Goal: Task Accomplishment & Management: Manage account settings

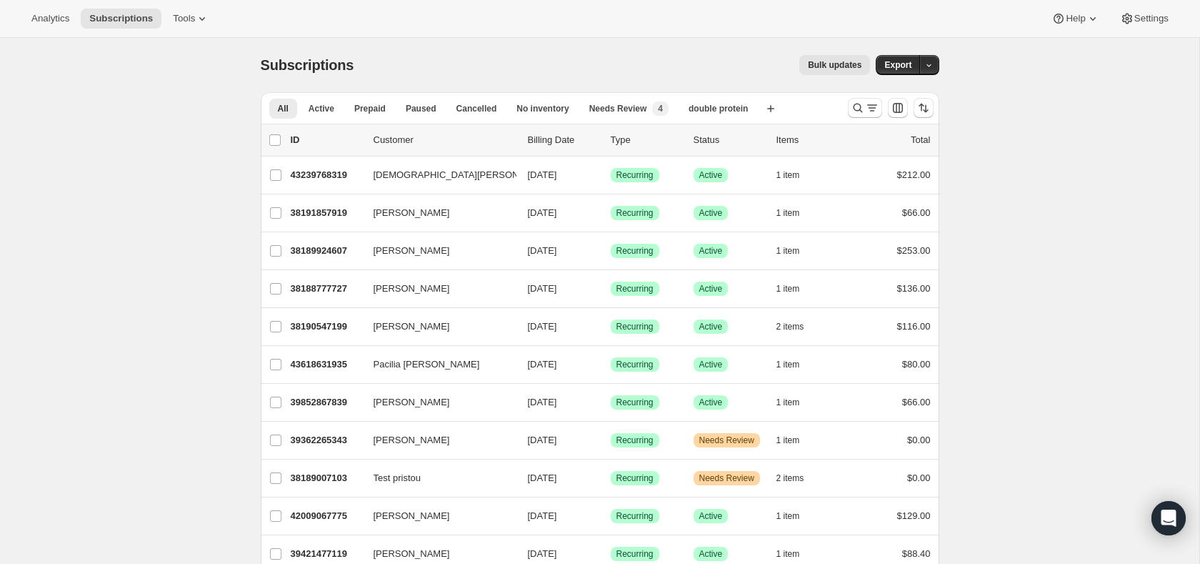
click at [195, 31] on div "Analytics Subscriptions Tools Help Settings" at bounding box center [600, 19] width 1200 height 38
click at [194, 31] on div "Analytics Subscriptions Tools Help Settings" at bounding box center [600, 19] width 1200 height 38
click at [194, 23] on span "Tools" at bounding box center [184, 18] width 22 height 11
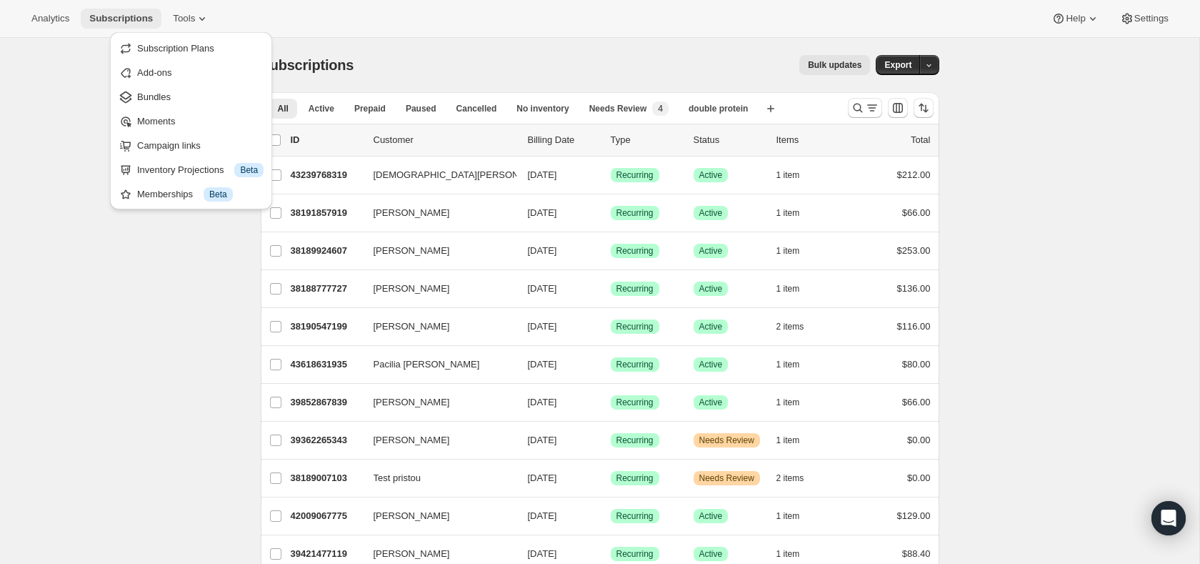
click at [124, 13] on span "Subscriptions" at bounding box center [121, 18] width 64 height 11
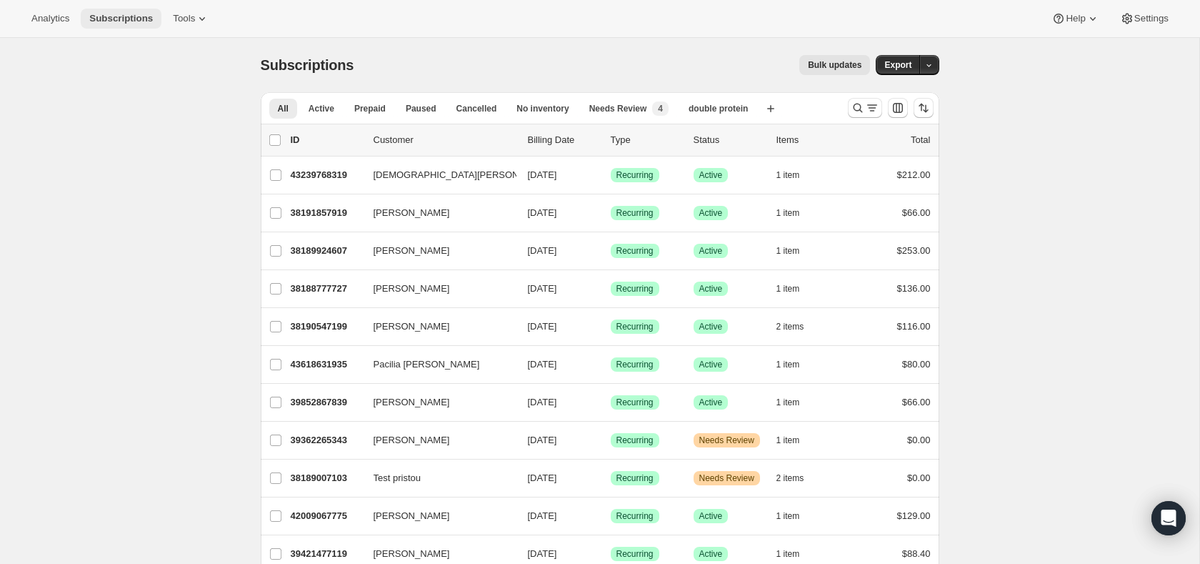
click at [127, 15] on span "Subscriptions" at bounding box center [121, 18] width 64 height 11
click at [165, 11] on div "Analytics Subscriptions Tools" at bounding box center [120, 19] width 195 height 20
click at [188, 13] on span "Tools" at bounding box center [184, 18] width 22 height 11
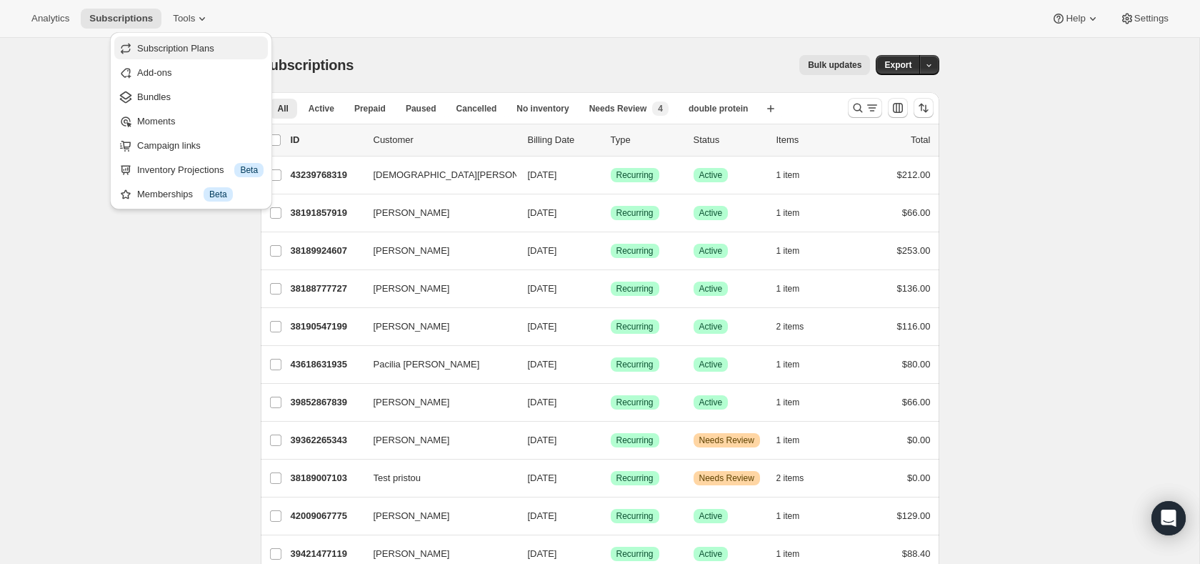
click at [199, 49] on span "Subscription Plans" at bounding box center [175, 48] width 77 height 11
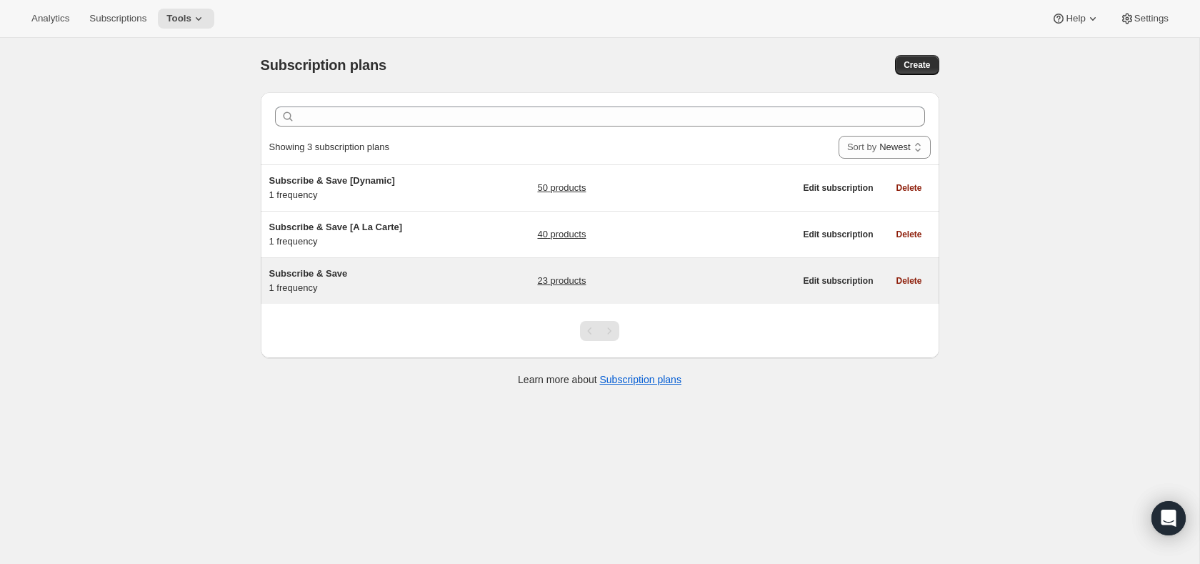
click at [379, 267] on h5 "Subscribe & Save" at bounding box center [358, 274] width 179 height 14
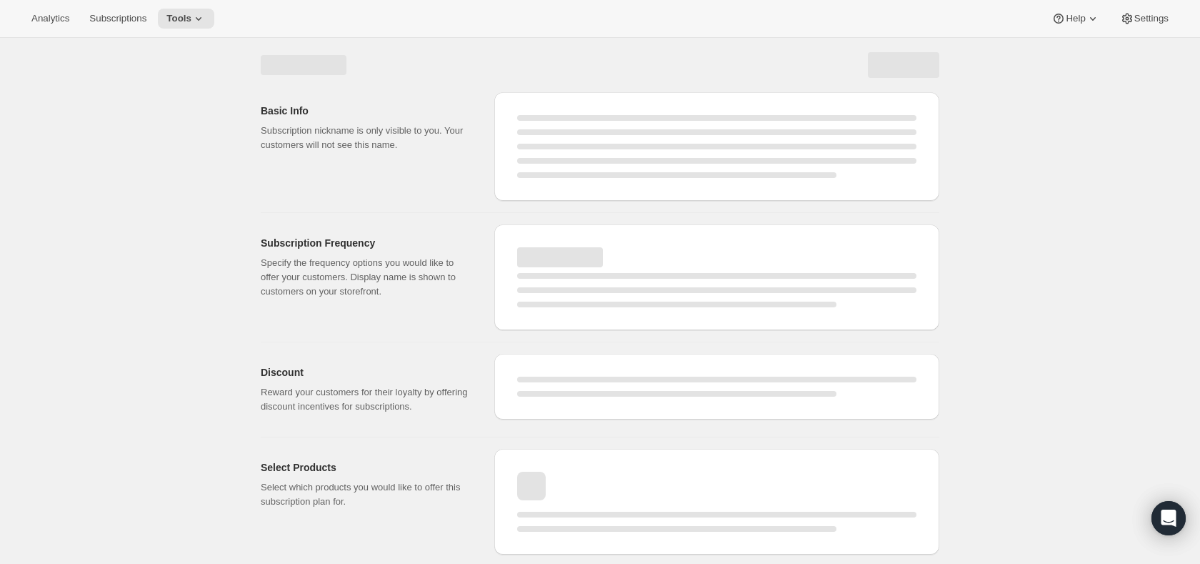
select select "WEEK"
select select "MONTH"
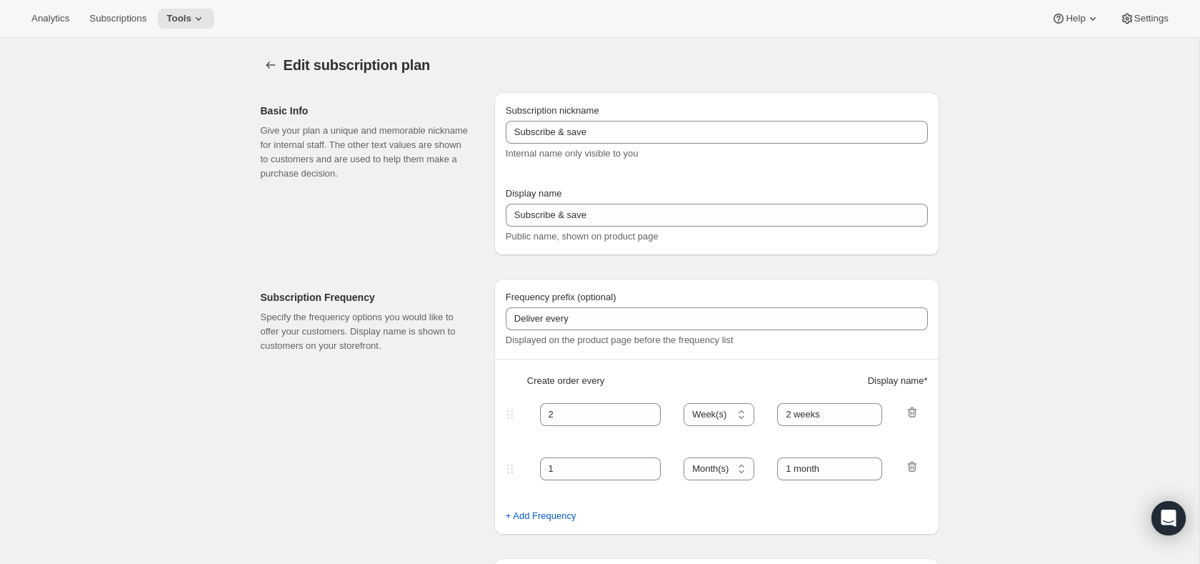
type input "Subscribe & Save"
type input "Subscribe & Save 20%"
type input "1"
type input "1 week"
type input "20"
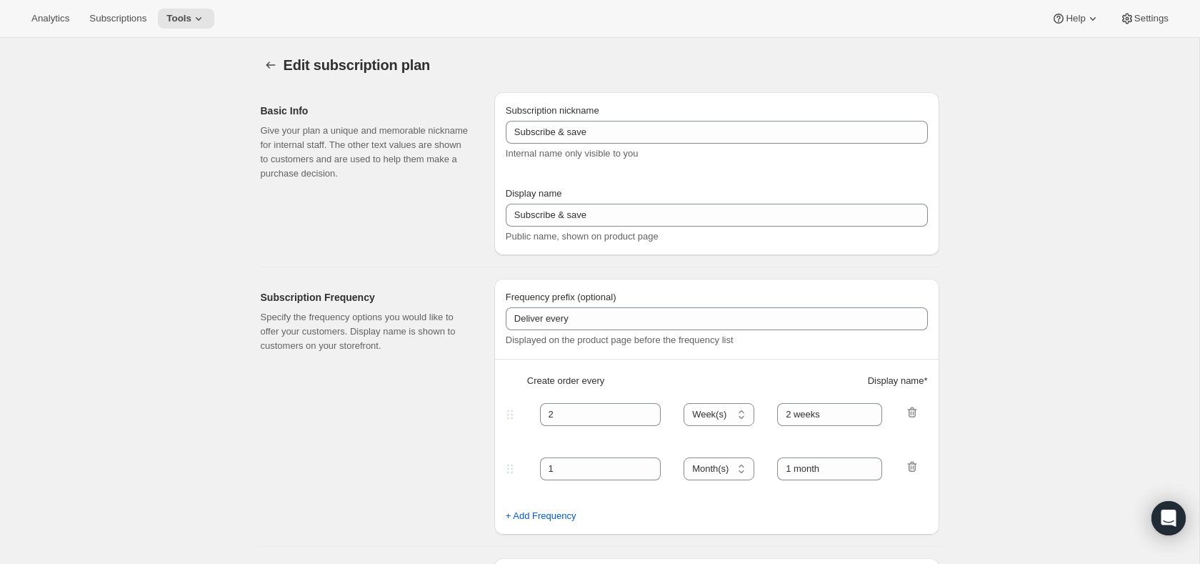
checkbox input "true"
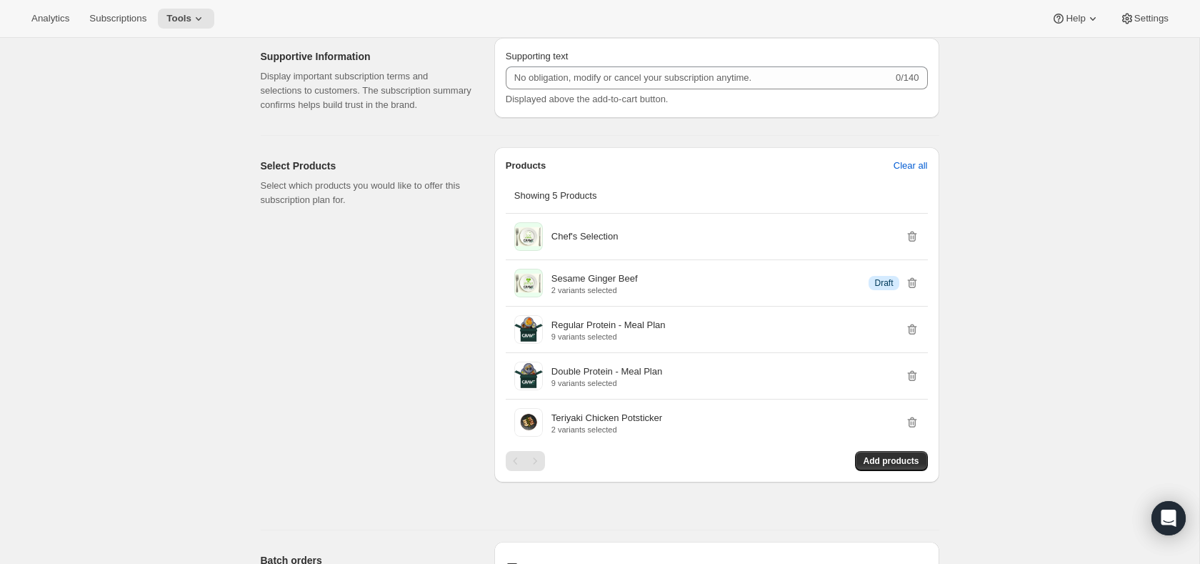
scroll to position [747, 0]
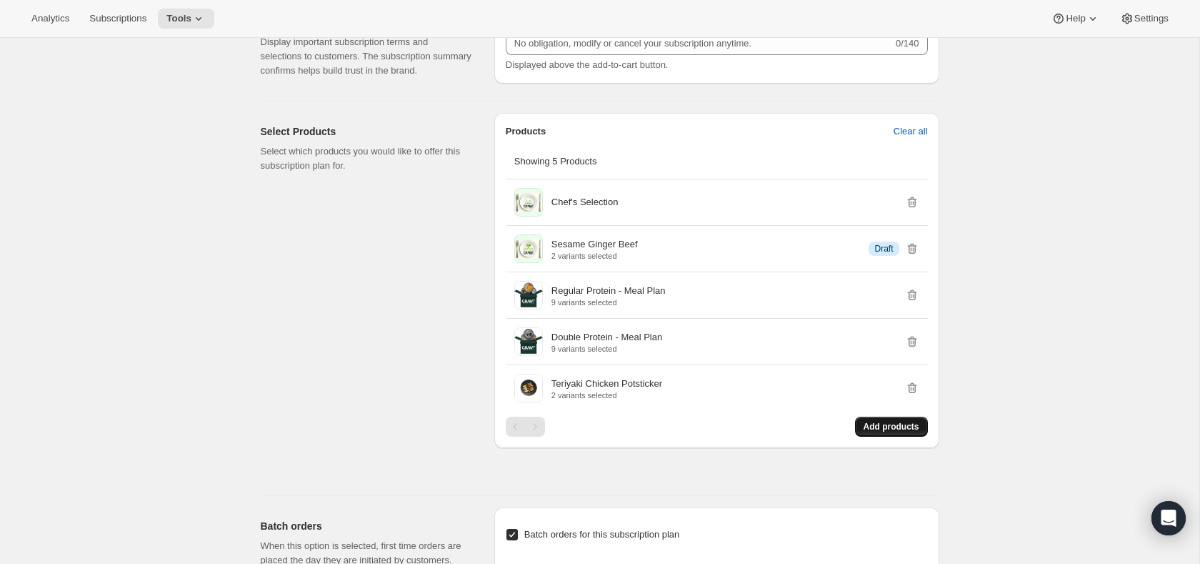
click at [900, 432] on span "Add products" at bounding box center [892, 426] width 56 height 11
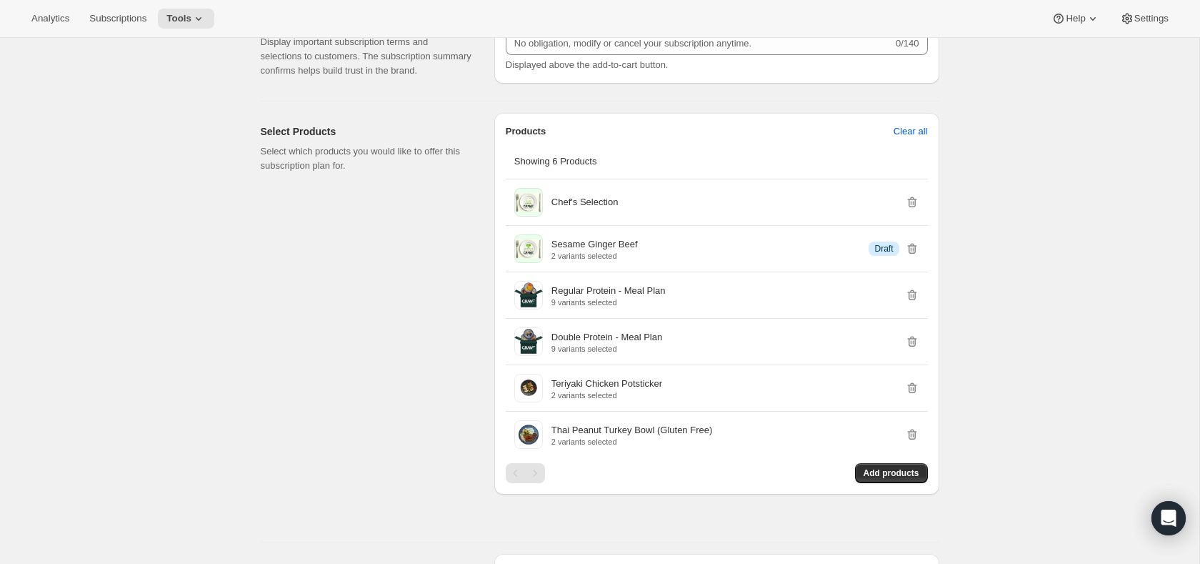
scroll to position [0, 0]
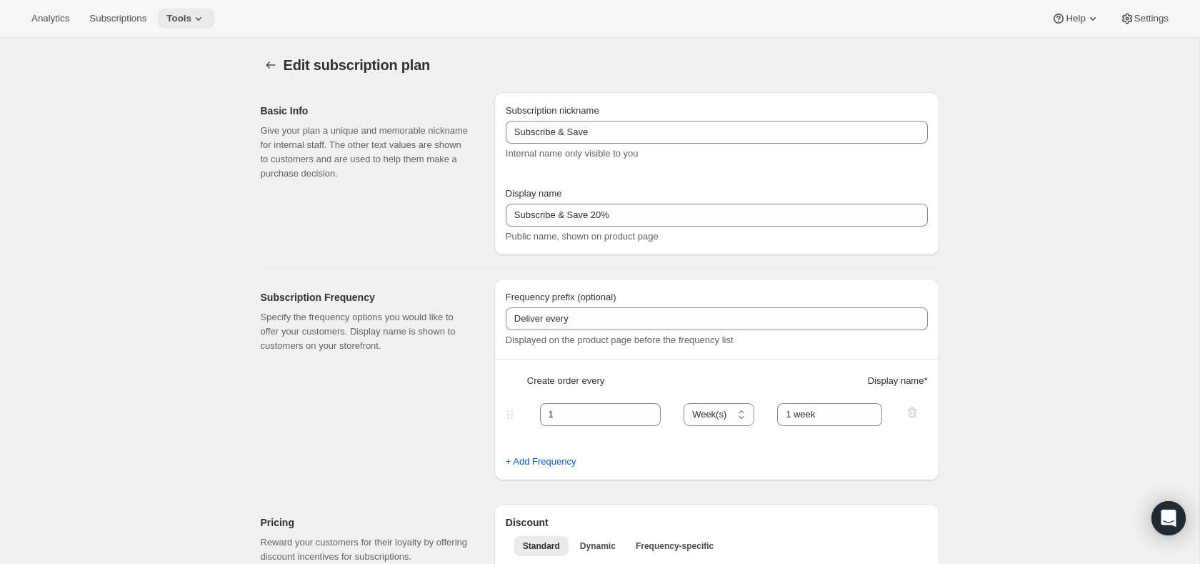
click at [190, 17] on span "Tools" at bounding box center [178, 18] width 25 height 11
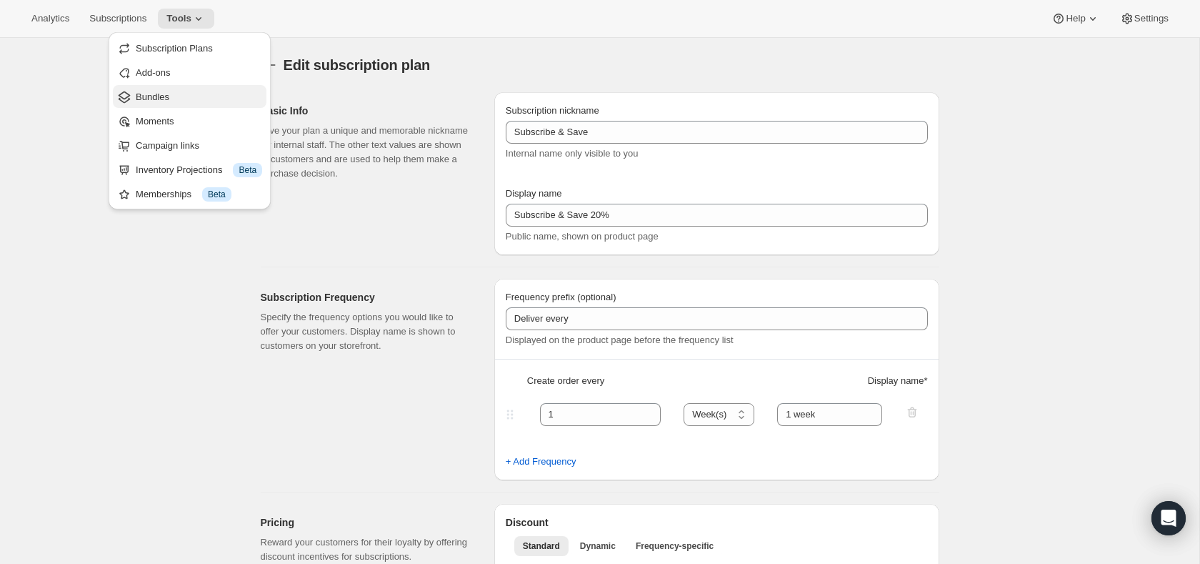
click at [156, 103] on span "Bundles" at bounding box center [199, 97] width 126 height 14
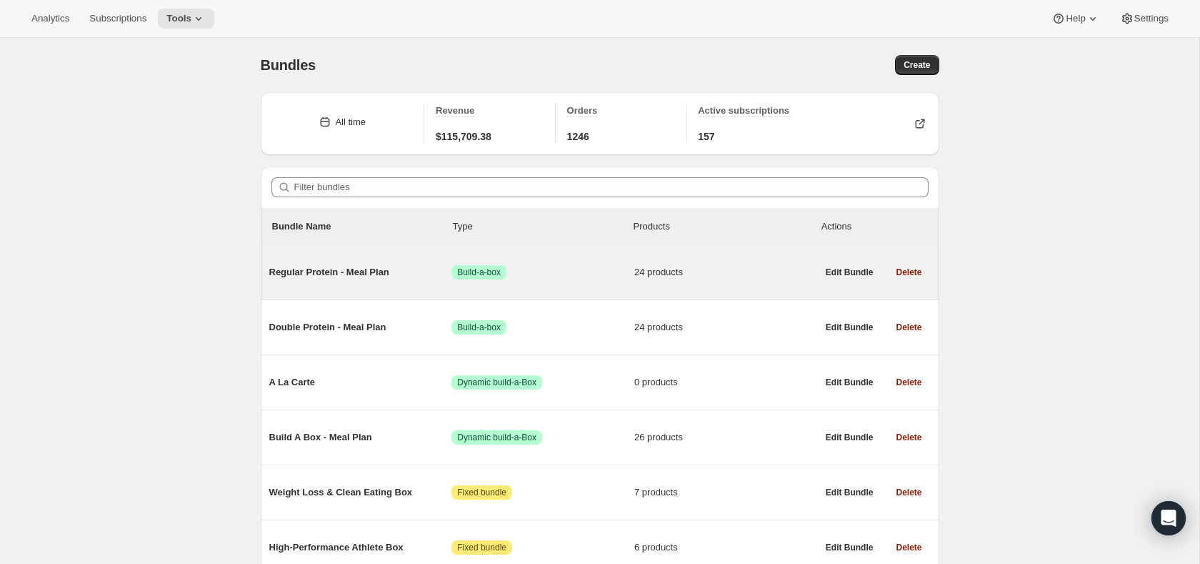
click at [358, 274] on span "Regular Protein - Meal Plan" at bounding box center [360, 272] width 183 height 14
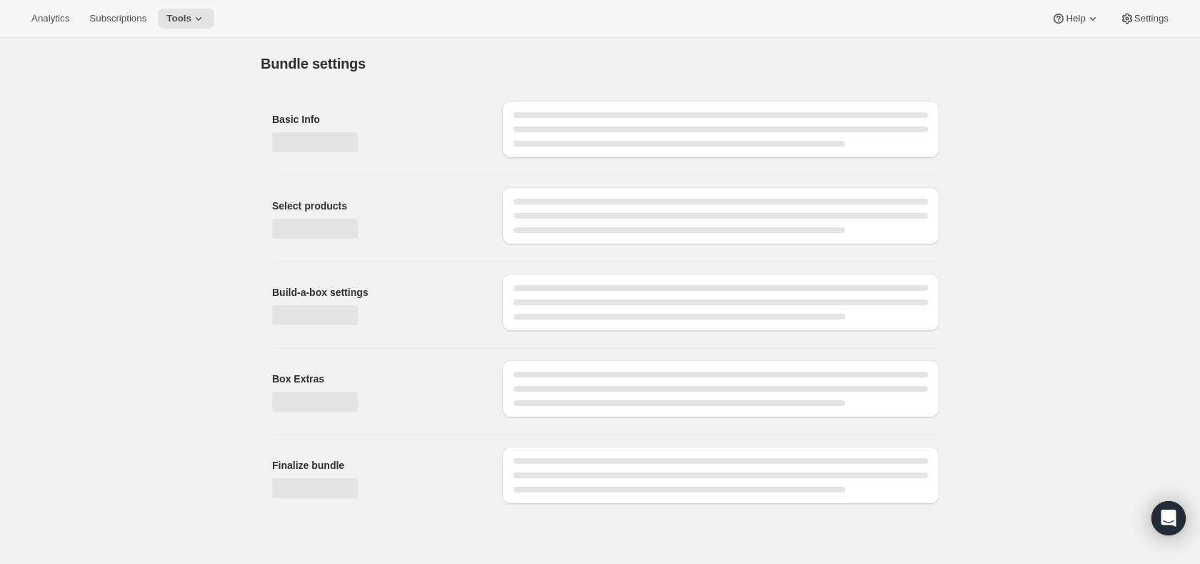
type input "Regular Protein - Meal Plan"
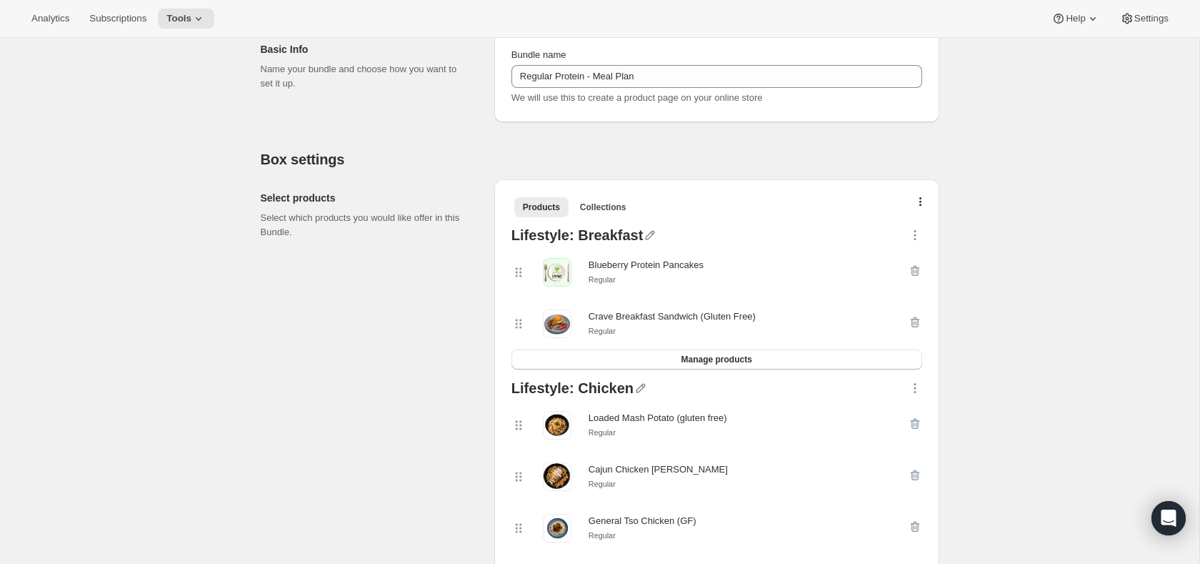
scroll to position [1082, 0]
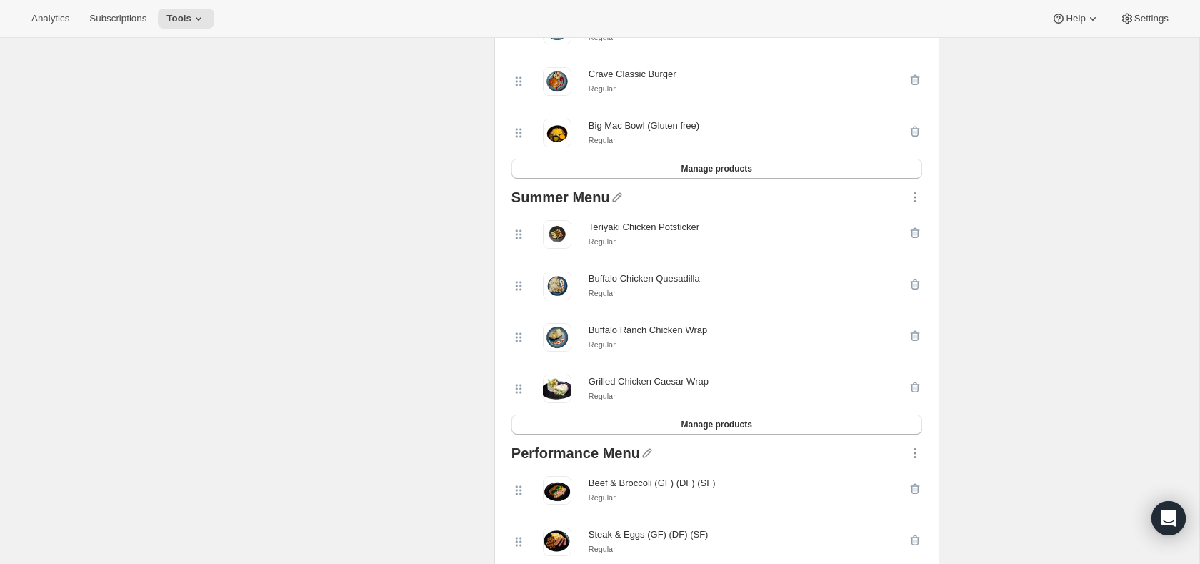
click at [912, 342] on icon "button" at bounding box center [915, 336] width 14 height 14
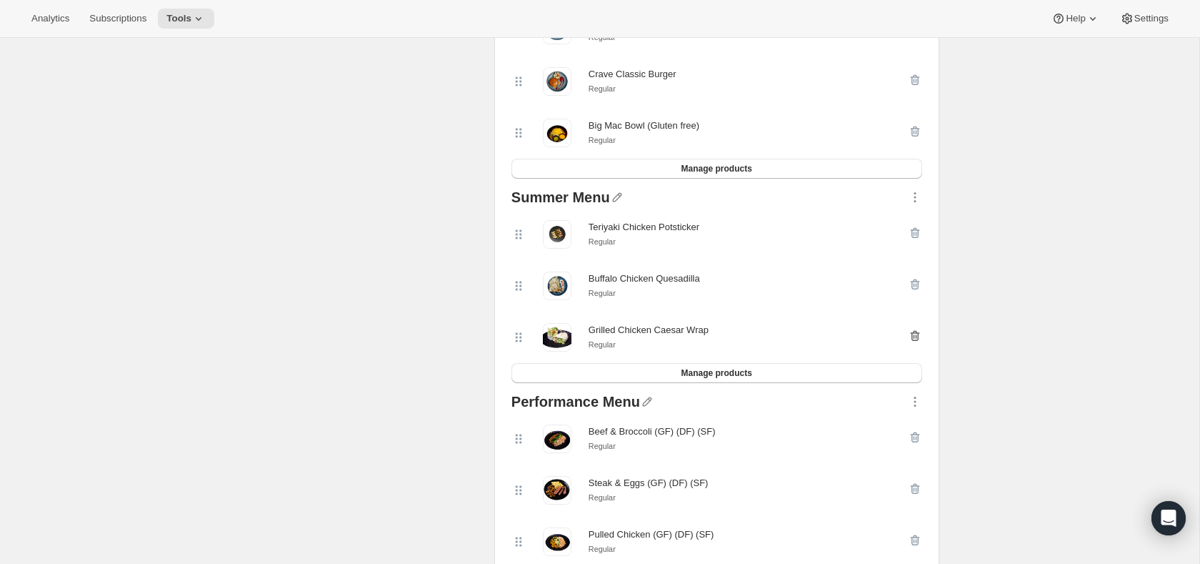
click at [915, 342] on icon "button" at bounding box center [915, 336] width 14 height 14
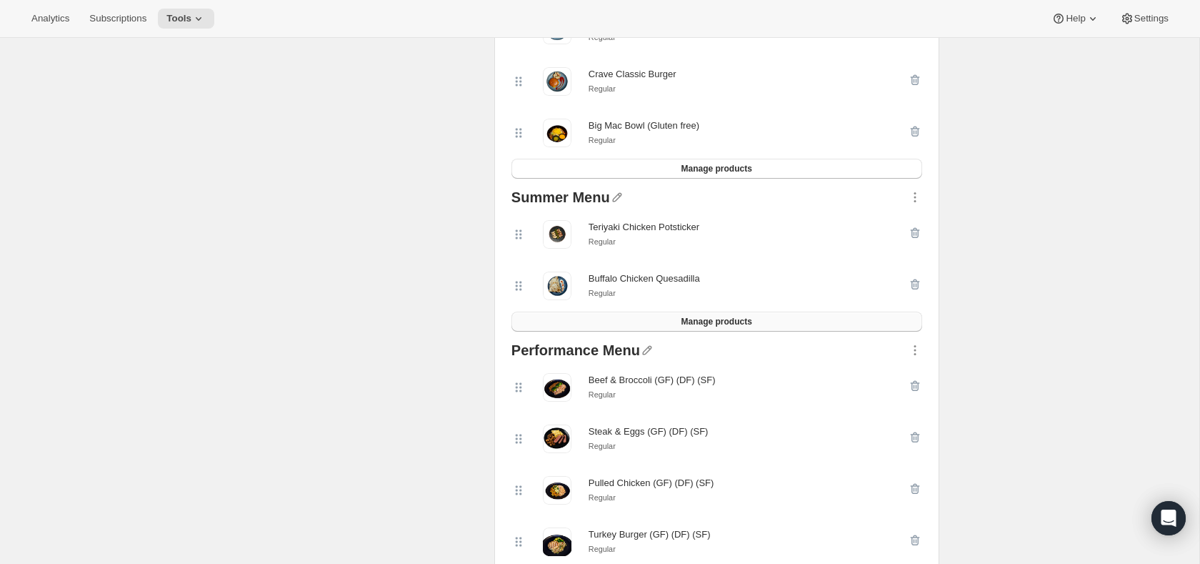
click at [737, 327] on span "Manage products" at bounding box center [716, 321] width 71 height 11
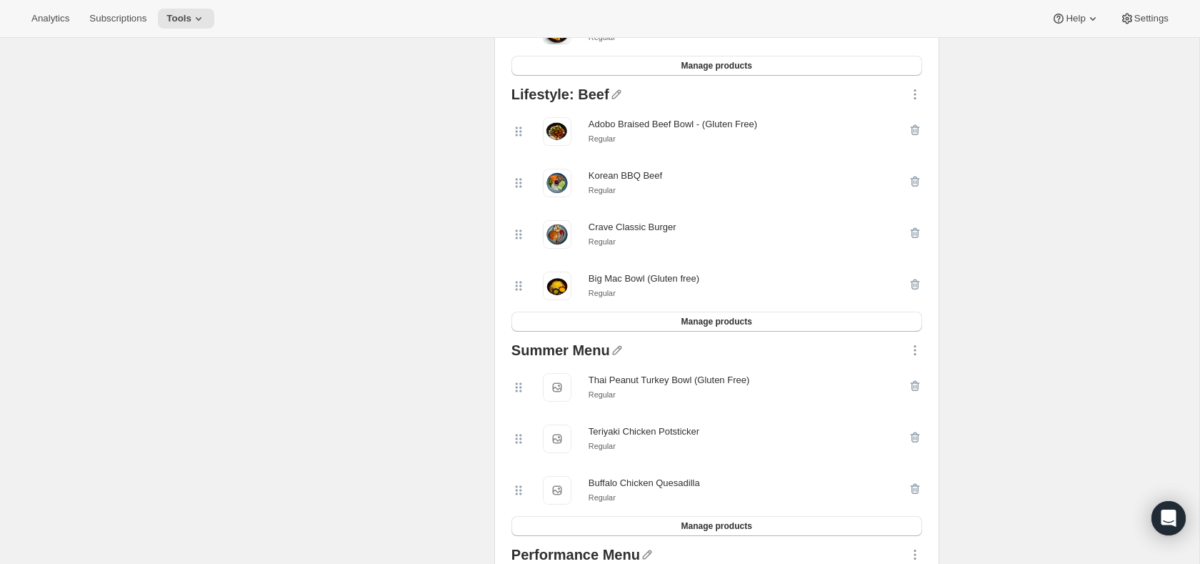
scroll to position [0, 0]
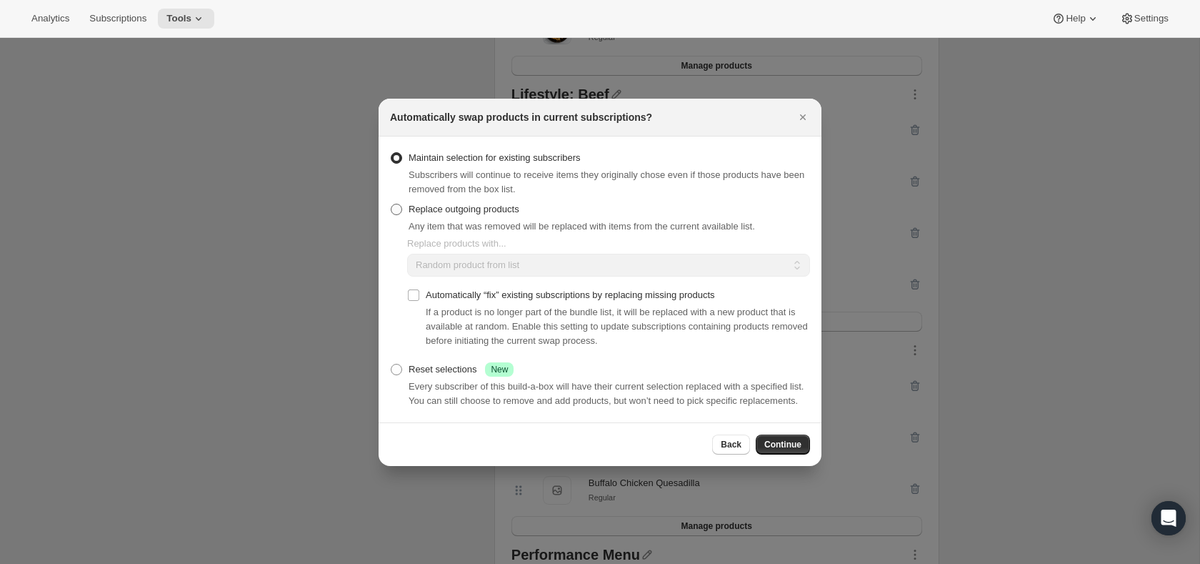
click at [497, 207] on span "Replace outgoing products" at bounding box center [464, 209] width 111 height 14
click at [392, 204] on input "Replace outgoing products" at bounding box center [391, 204] width 1 height 1
radio input "true"
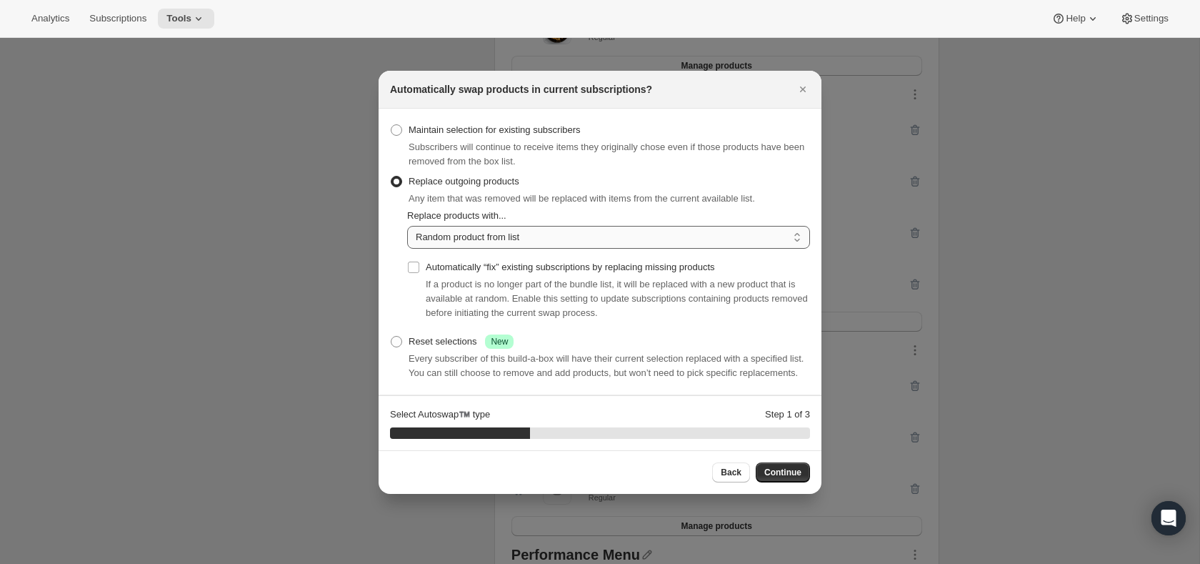
click at [506, 230] on select "Random product from list Matching product type Select specific replacements" at bounding box center [608, 237] width 403 height 23
select select "selection"
click at [407, 226] on select "Random product from list Matching product type Select specific replacements" at bounding box center [608, 237] width 403 height 23
click at [783, 482] on button "Continue" at bounding box center [783, 472] width 54 height 20
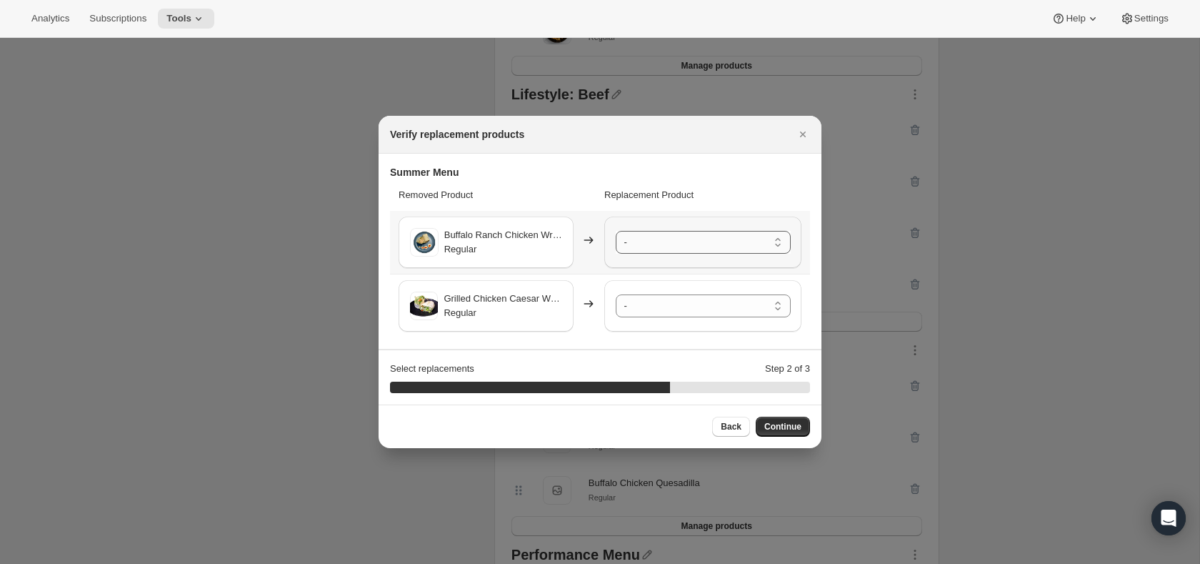
click at [667, 235] on select "- Thai Peanut Turkey Bowl (Gluten Free) - Regular Teriyaki Chicken Potsticker -…" at bounding box center [703, 242] width 175 height 23
click at [670, 297] on select "- Thai Peanut Turkey Bowl (Gluten Free) - Regular Teriyaki Chicken Potsticker -…" at bounding box center [703, 305] width 175 height 23
click at [801, 424] on span "Continue" at bounding box center [783, 426] width 37 height 11
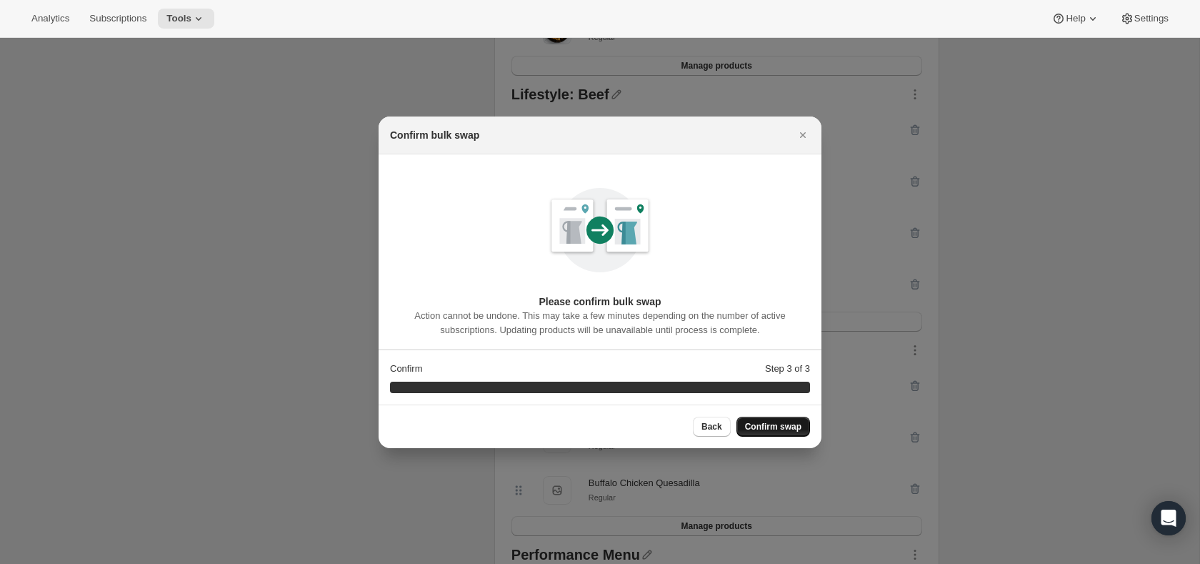
click at [801, 424] on span "Confirm swap" at bounding box center [773, 426] width 56 height 11
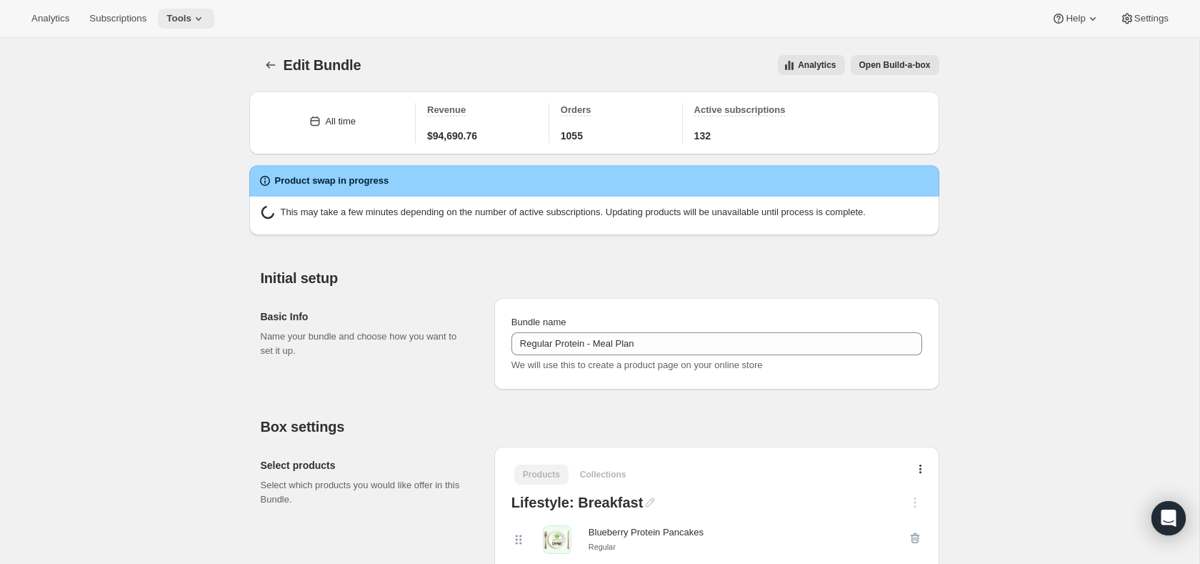
click at [206, 11] on icon at bounding box center [198, 18] width 14 height 14
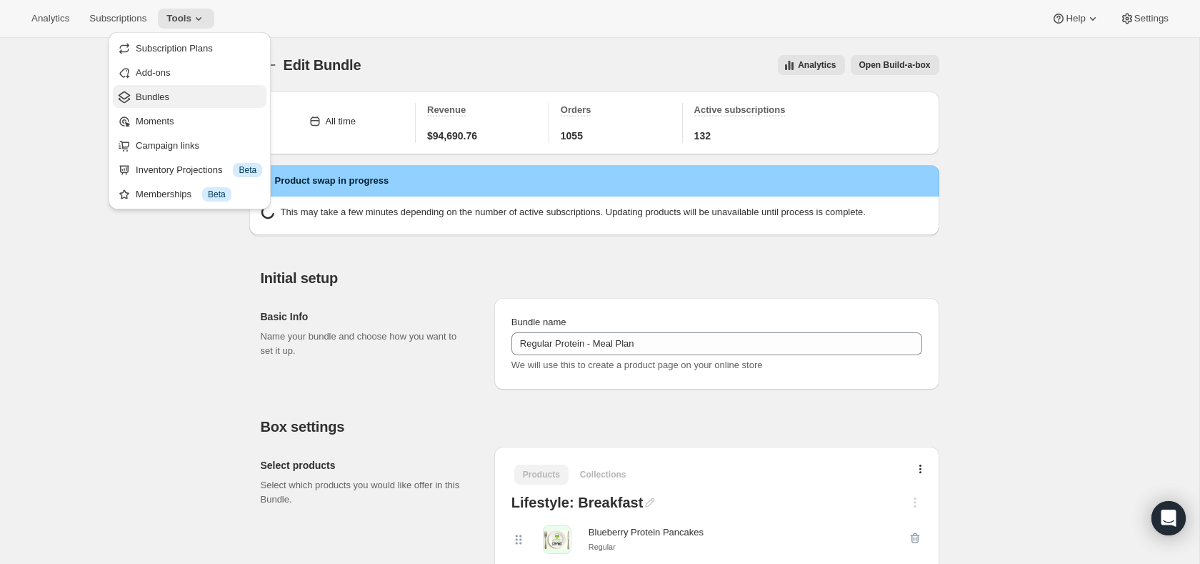
click at [174, 90] on span "Bundles" at bounding box center [199, 97] width 126 height 14
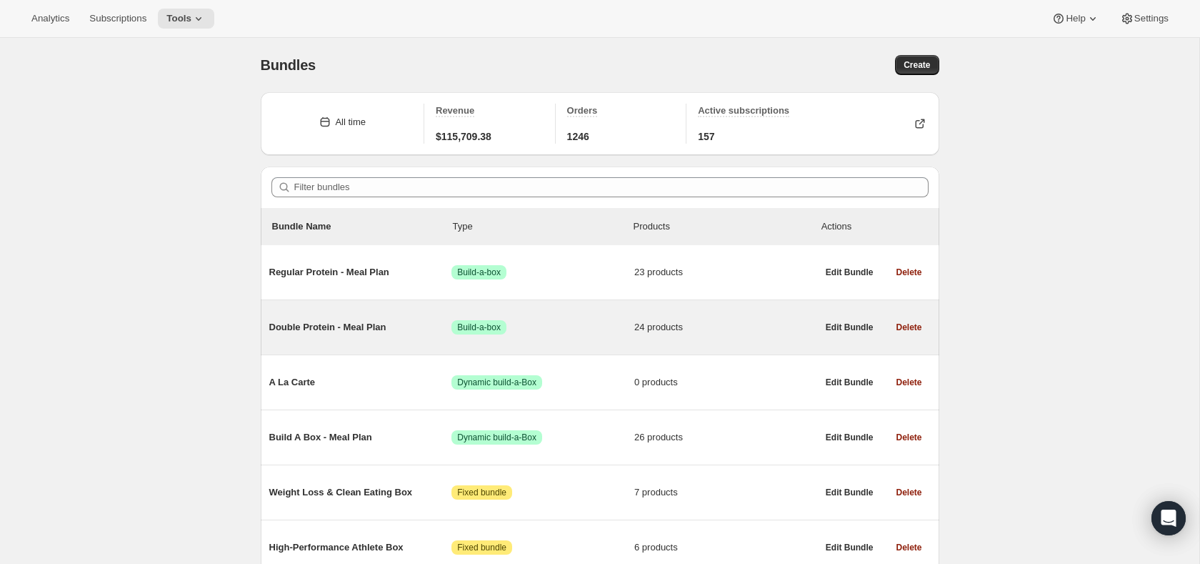
click at [399, 333] on span "Double Protein - Meal Plan" at bounding box center [360, 327] width 183 height 14
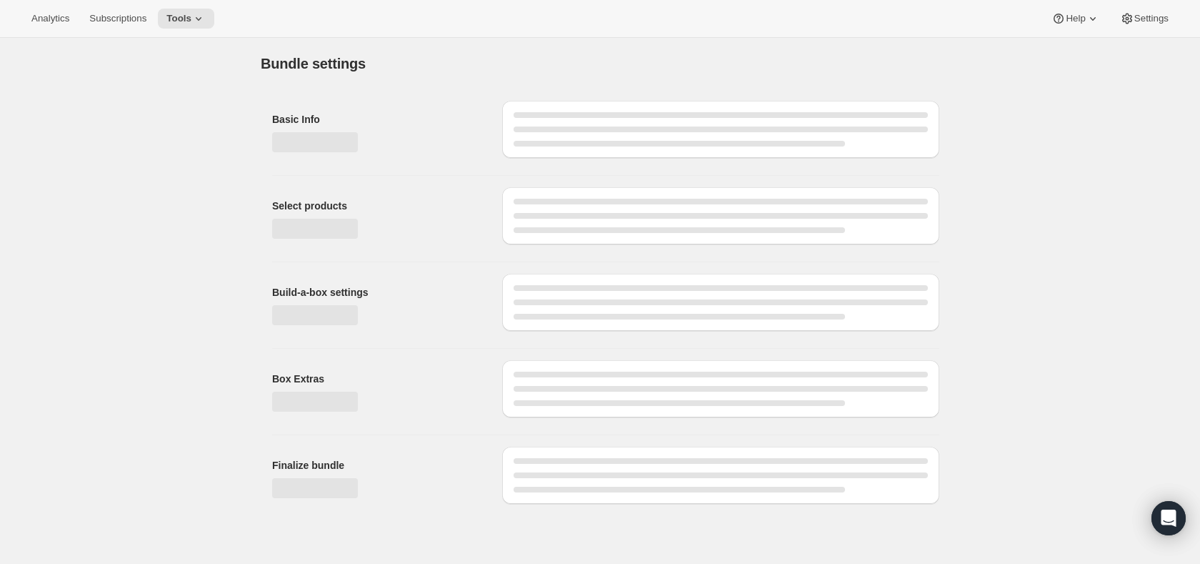
type input "Double Protein - Meal Plan"
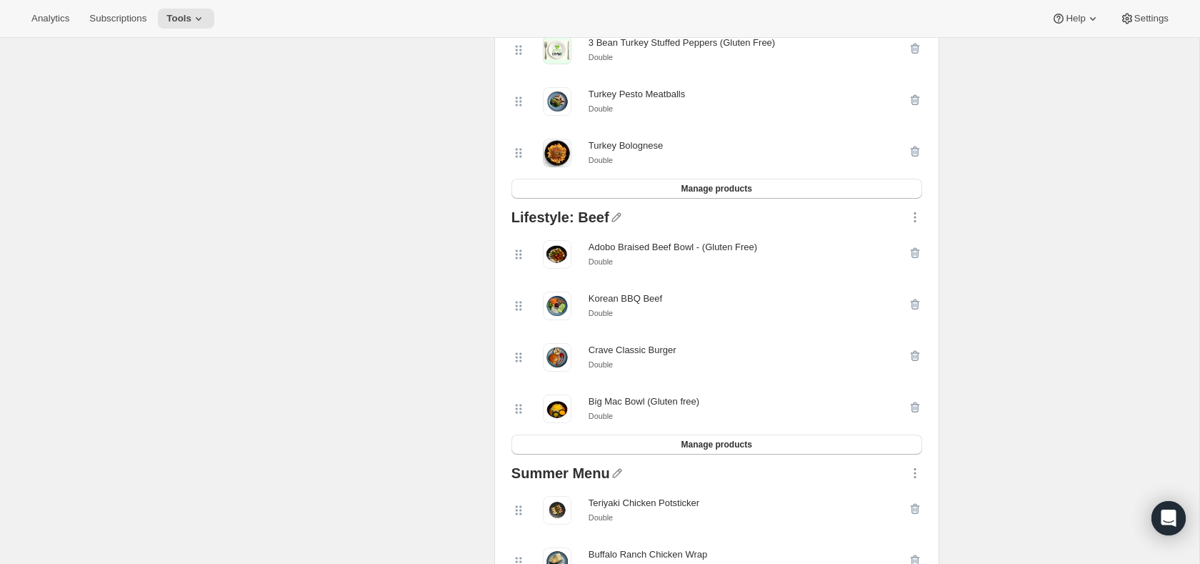
scroll to position [1186, 0]
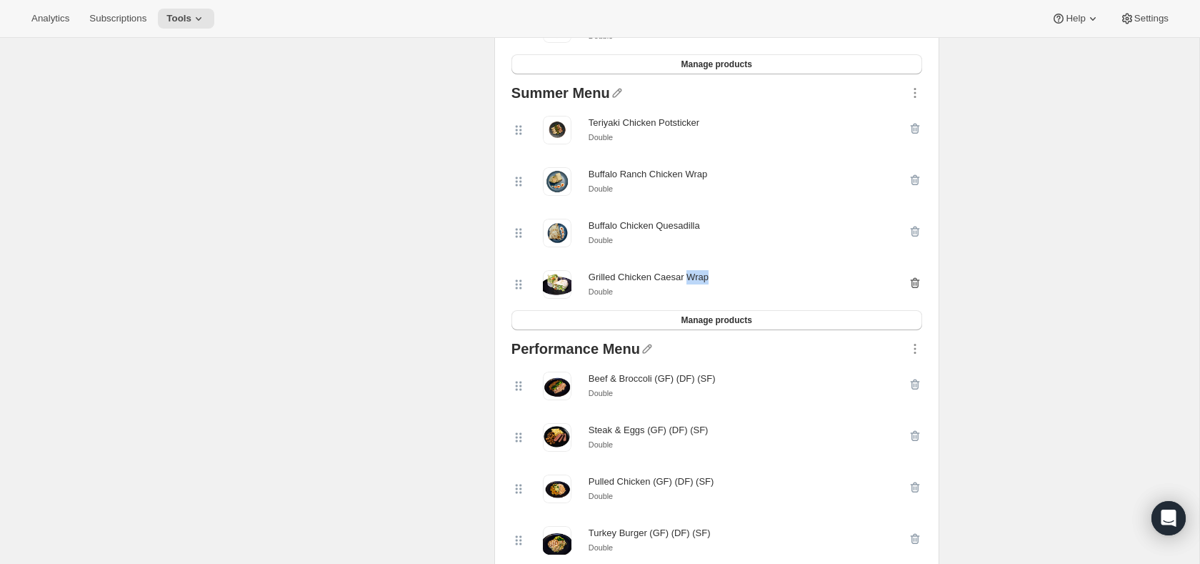
click at [915, 283] on icon "button" at bounding box center [914, 283] width 9 height 11
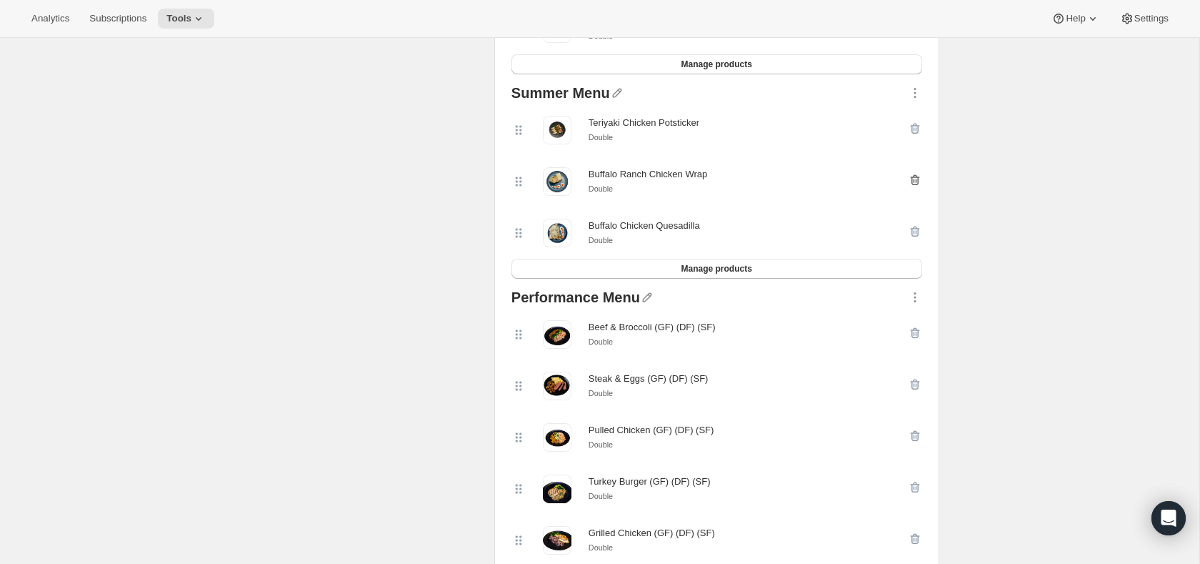
click at [920, 178] on icon "button" at bounding box center [915, 180] width 14 height 14
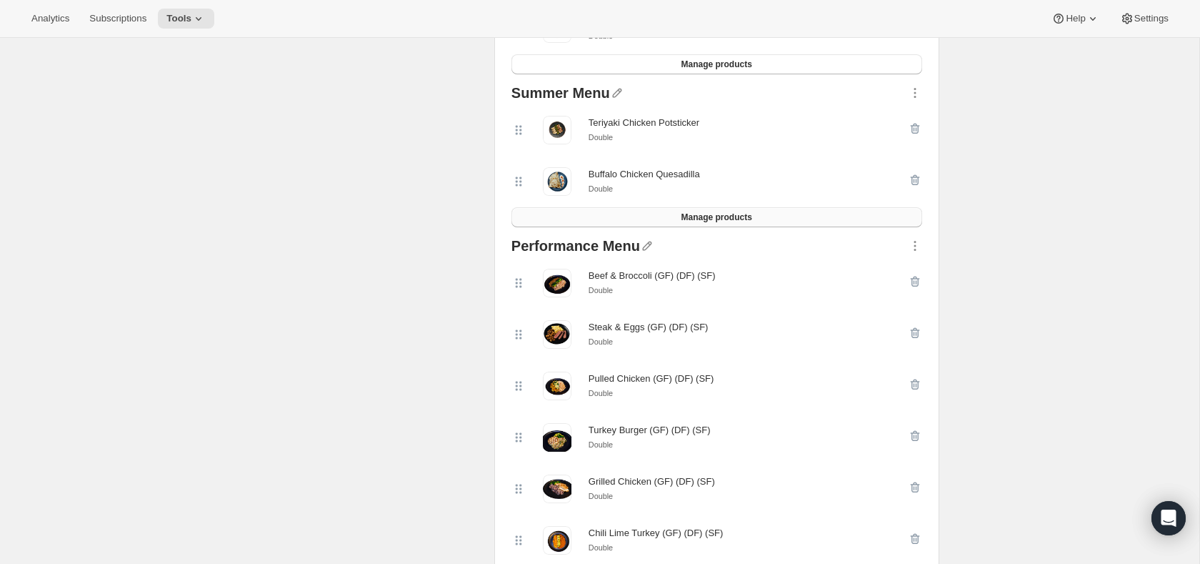
click at [828, 224] on button "Manage products" at bounding box center [717, 217] width 411 height 20
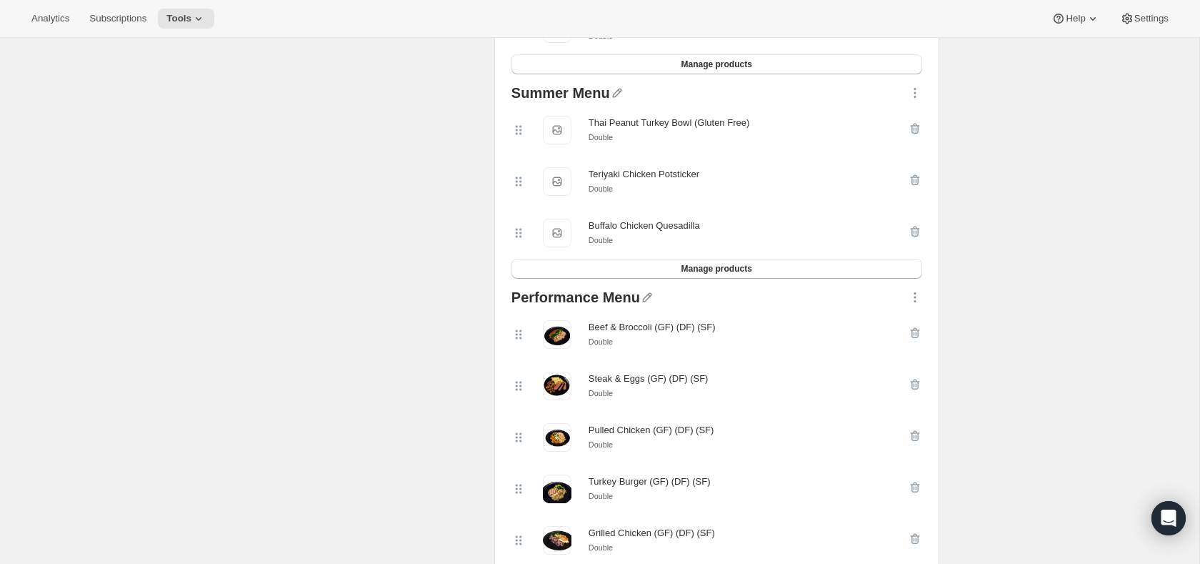
scroll to position [0, 0]
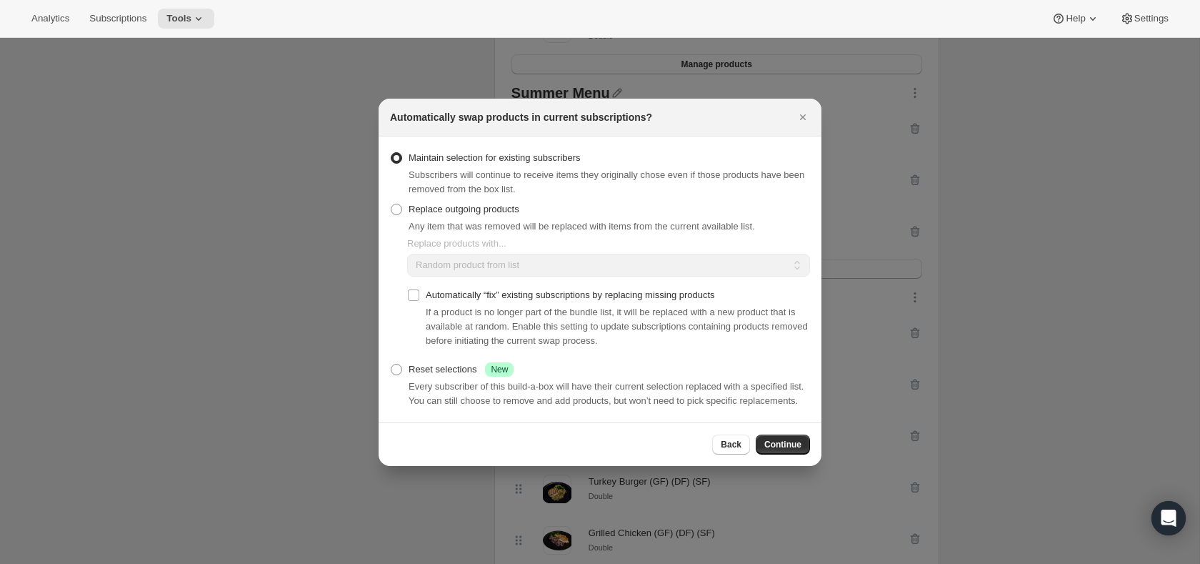
click at [471, 191] on div "Maintain selection for existing subscribers Subscribers will continue to receiv…" at bounding box center [600, 173] width 420 height 51
click at [471, 206] on span "Replace outgoing products" at bounding box center [464, 209] width 111 height 11
click at [392, 204] on input "Replace outgoing products" at bounding box center [391, 204] width 1 height 1
radio input "true"
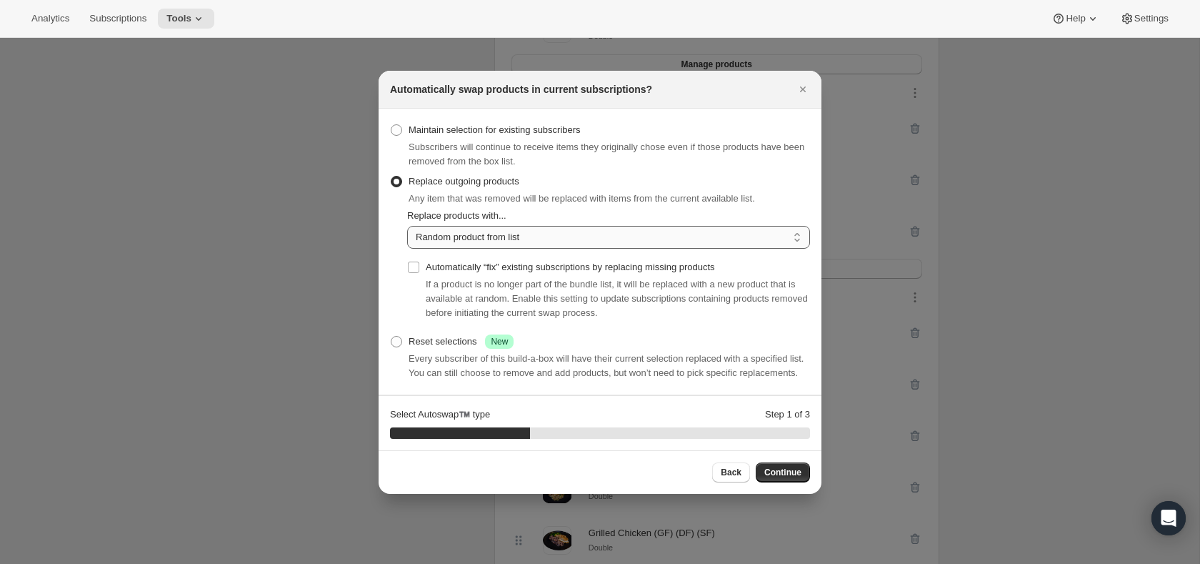
click at [484, 230] on select "Random product from list Matching product type Select specific replacements" at bounding box center [608, 237] width 403 height 23
select select "selection"
click at [407, 226] on select "Random product from list Matching product type Select specific replacements" at bounding box center [608, 237] width 403 height 23
click at [796, 482] on button "Continue" at bounding box center [783, 472] width 54 height 20
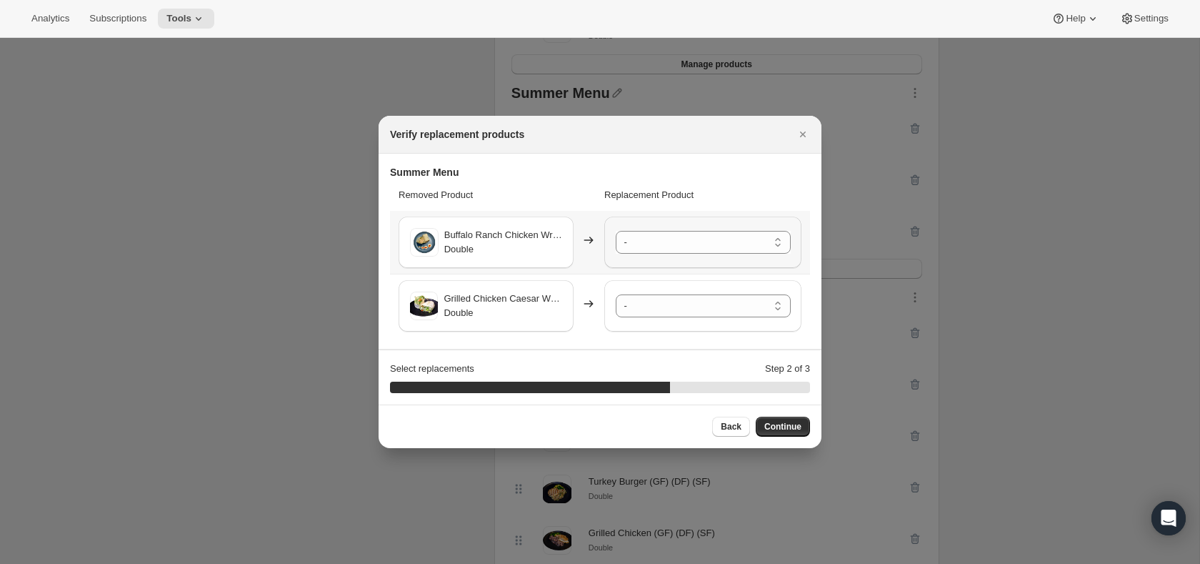
click at [698, 256] on div "- Thai Peanut Turkey Bowl (Gluten Free) - Double Teriyaki Chicken Potsticker - …" at bounding box center [702, 242] width 197 height 51
click at [697, 254] on div "- Thai Peanut Turkey Bowl (Gluten Free) - Double Teriyaki Chicken Potsticker - …" at bounding box center [702, 242] width 197 height 51
click at [695, 252] on select "- Thai Peanut Turkey Bowl (Gluten Free) - Double Teriyaki Chicken Potsticker - …" at bounding box center [703, 242] width 175 height 23
click at [678, 300] on select "- Thai Peanut Turkey Bowl (Gluten Free) - Double Teriyaki Chicken Potsticker - …" at bounding box center [703, 305] width 175 height 23
click at [785, 425] on span "Continue" at bounding box center [783, 426] width 37 height 11
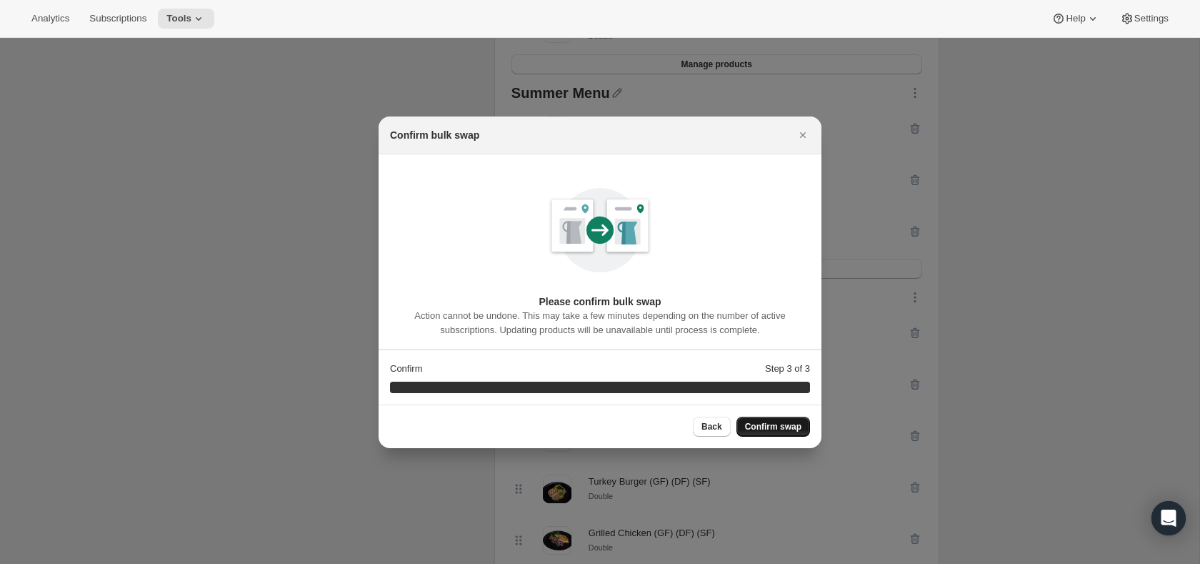
click at [787, 426] on span "Confirm swap" at bounding box center [773, 426] width 56 height 11
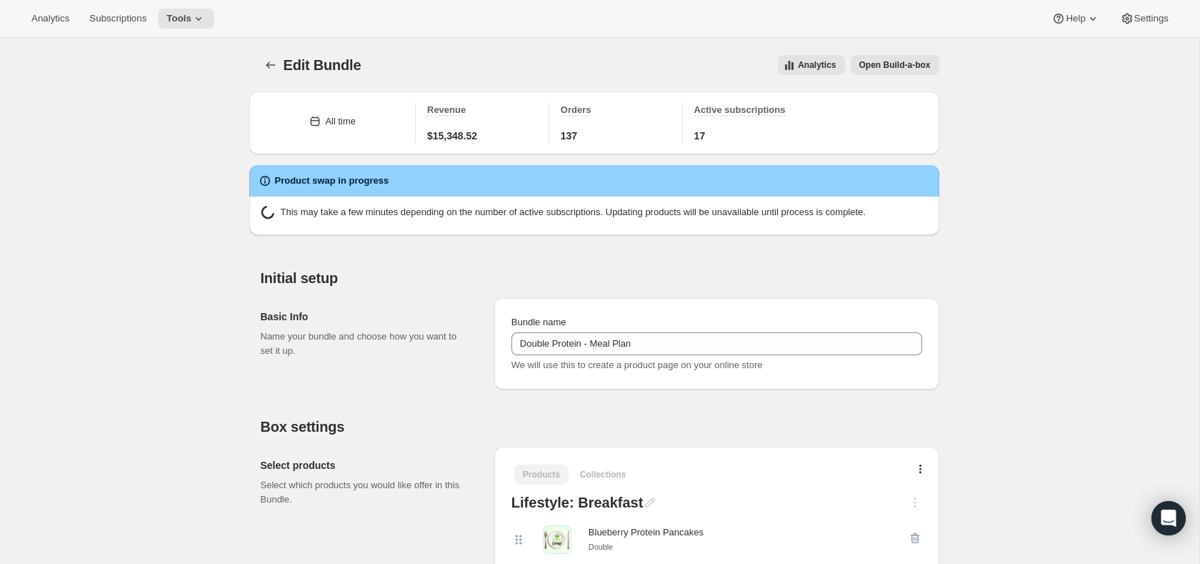
click at [212, 5] on div "Analytics Subscriptions Tools Help Settings" at bounding box center [600, 19] width 1200 height 38
click at [206, 16] on icon at bounding box center [198, 18] width 14 height 14
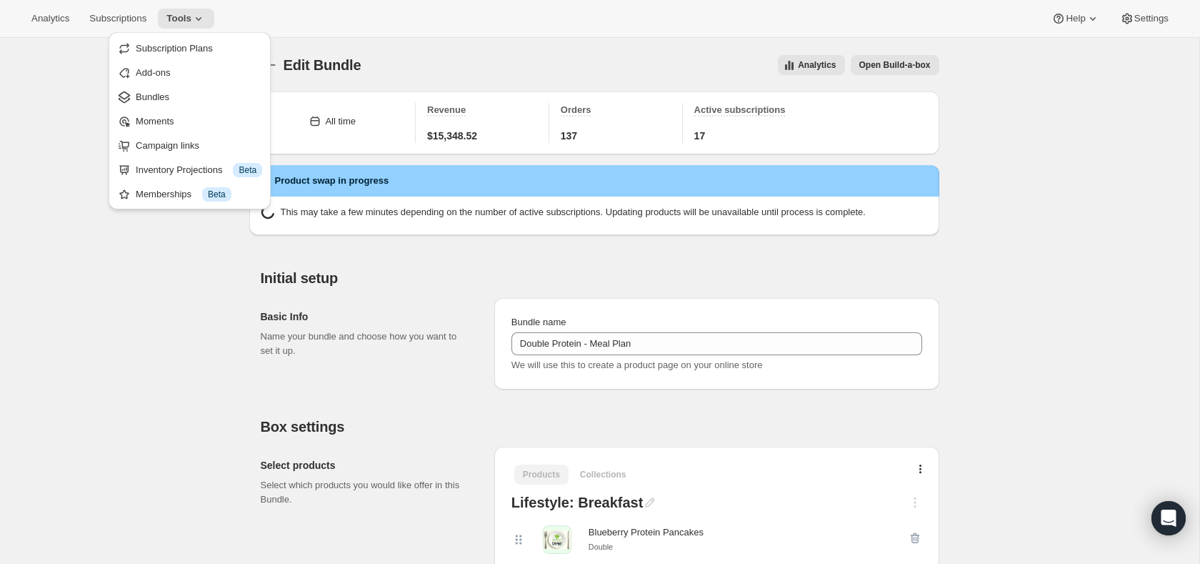
click at [185, 90] on span "Bundles" at bounding box center [199, 97] width 126 height 14
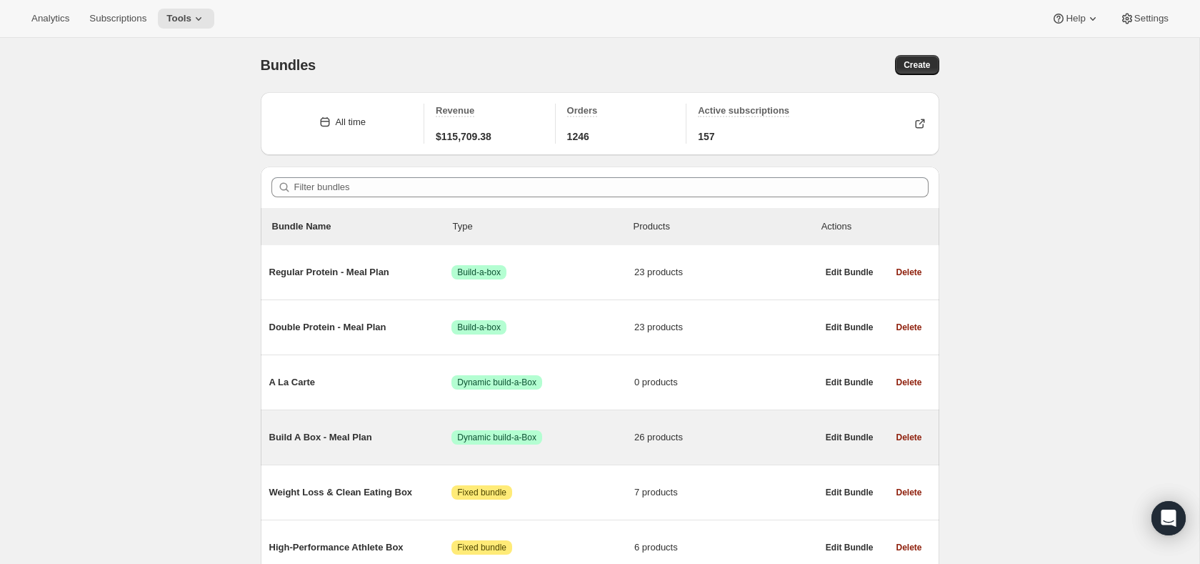
click at [371, 427] on div "Build A Box - Meal Plan Success Dynamic build-a-Box 26 products" at bounding box center [543, 437] width 548 height 37
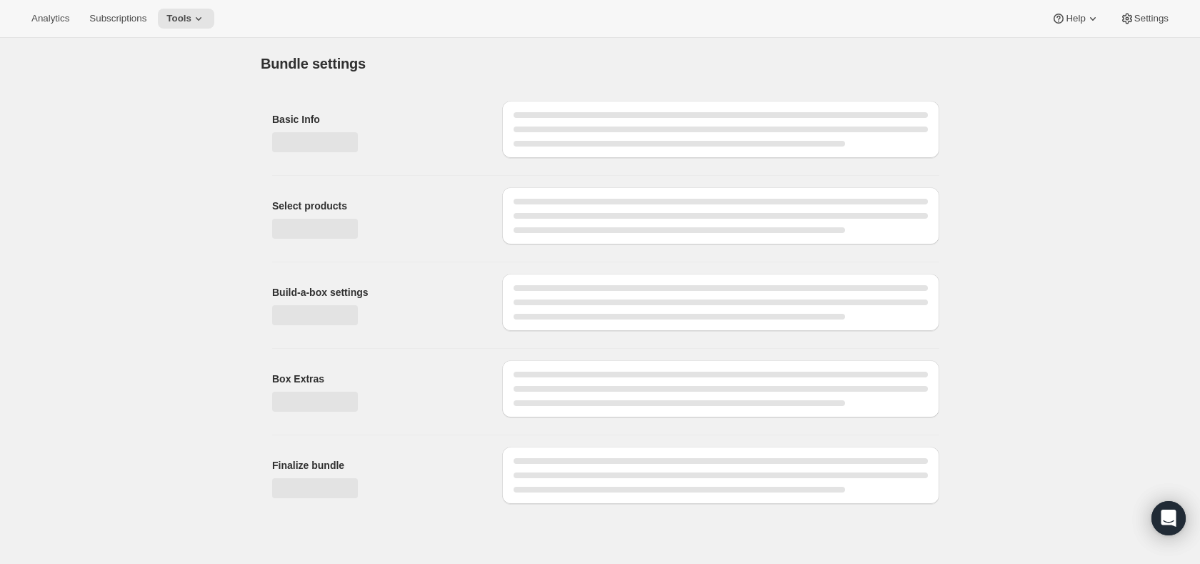
type input "Build A Box - Meal Plan"
radio input "true"
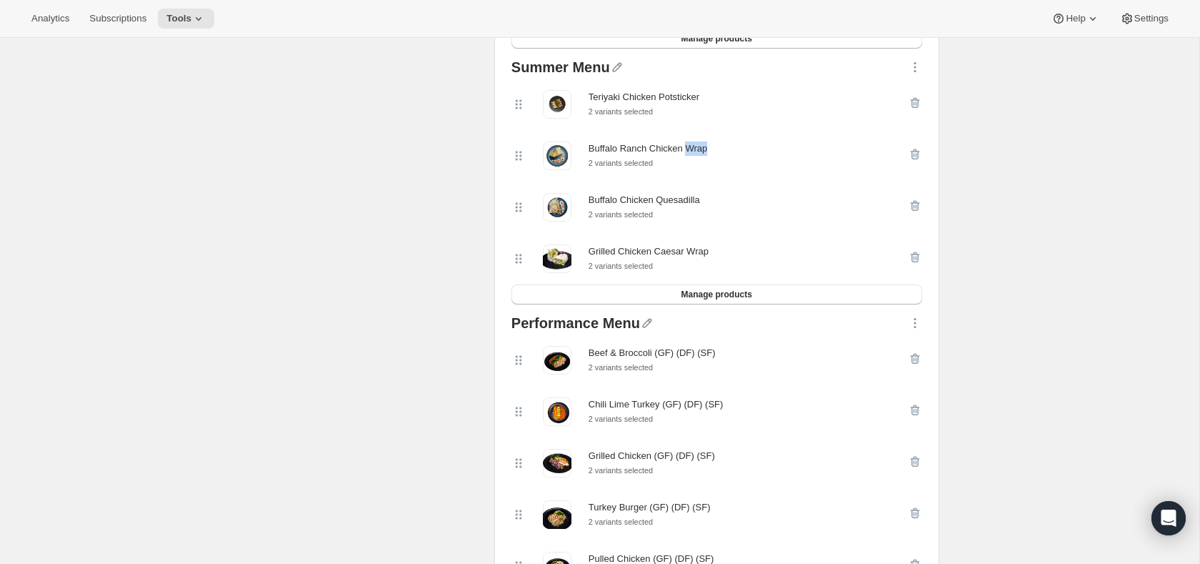
scroll to position [1200, 0]
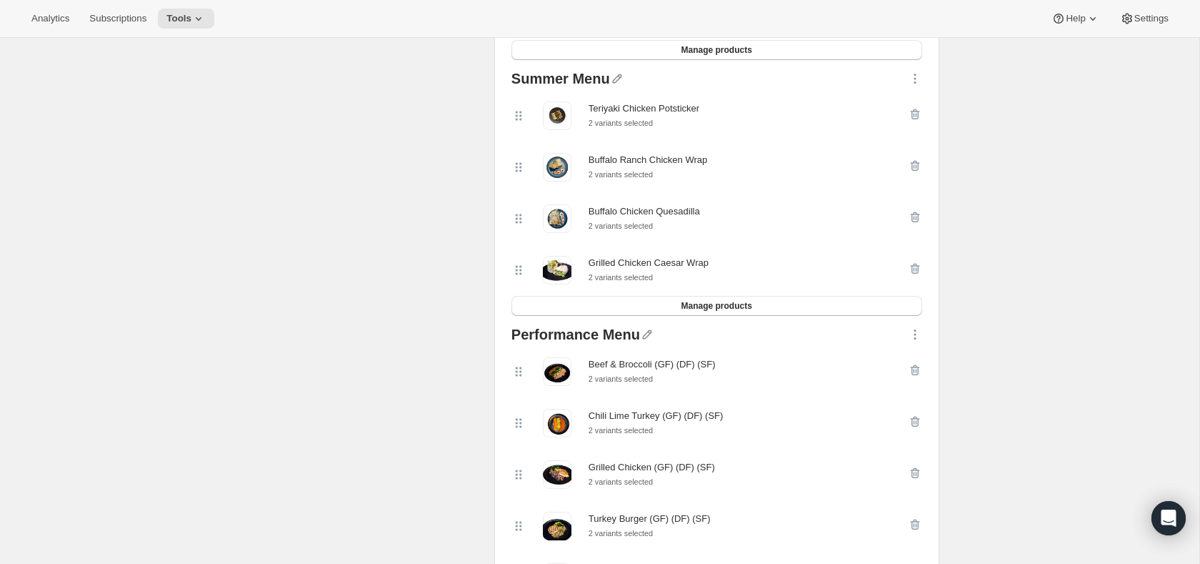
click at [922, 166] on div "Summer Menu Teriyaki Chicken Potsticker 2 variants selected Buffalo Ranch Chick…" at bounding box center [717, 194] width 422 height 256
click at [917, 170] on icon "button" at bounding box center [914, 166] width 9 height 11
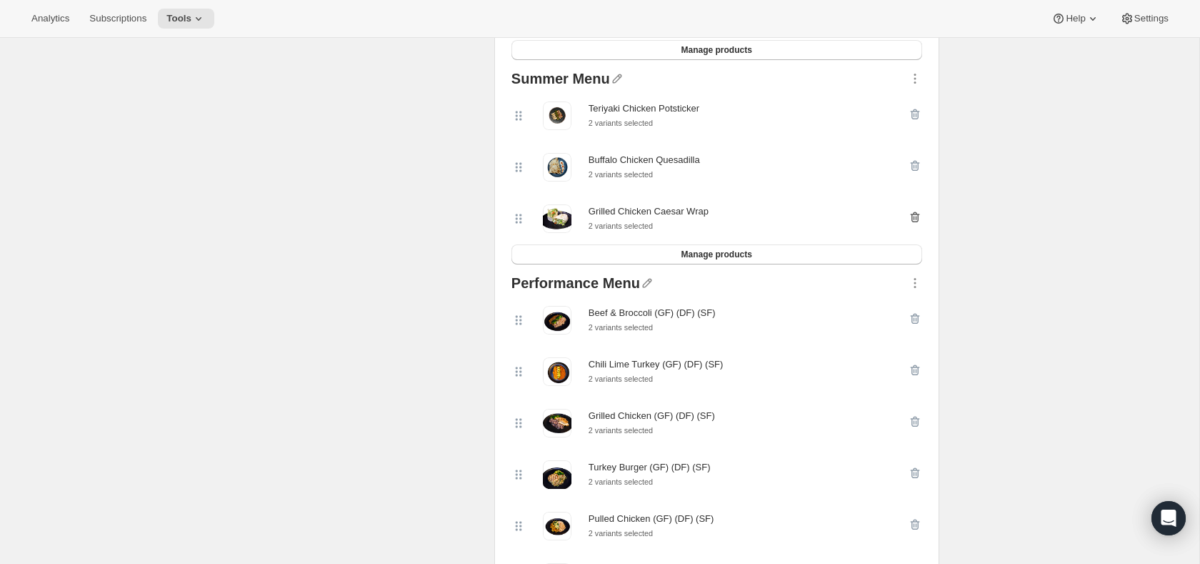
click at [915, 220] on icon "button" at bounding box center [915, 218] width 1 height 4
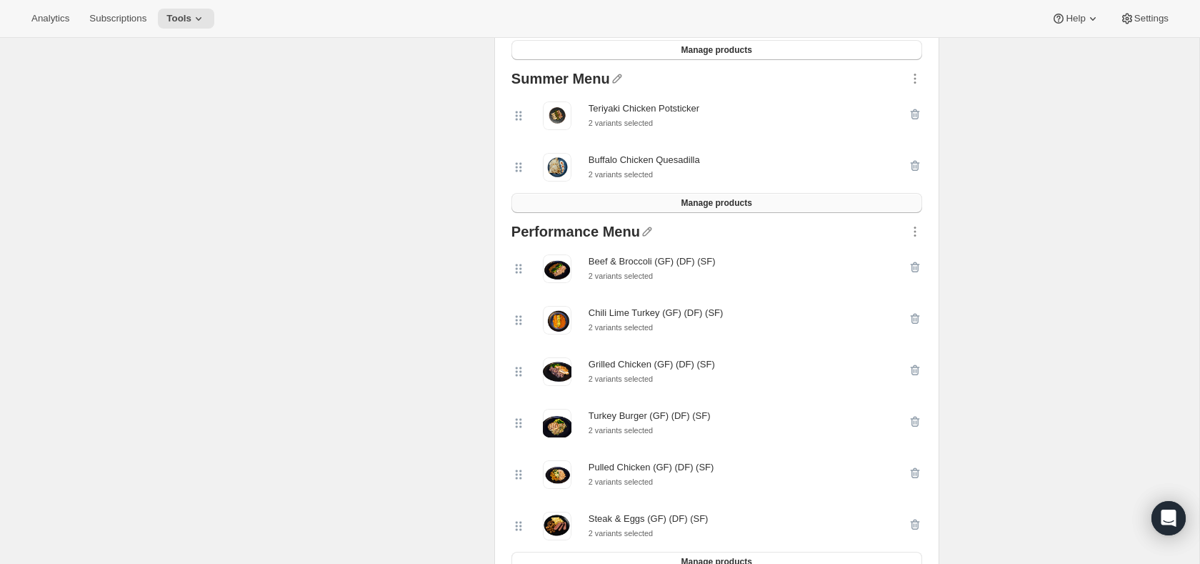
click at [827, 202] on button "Manage products" at bounding box center [717, 203] width 411 height 20
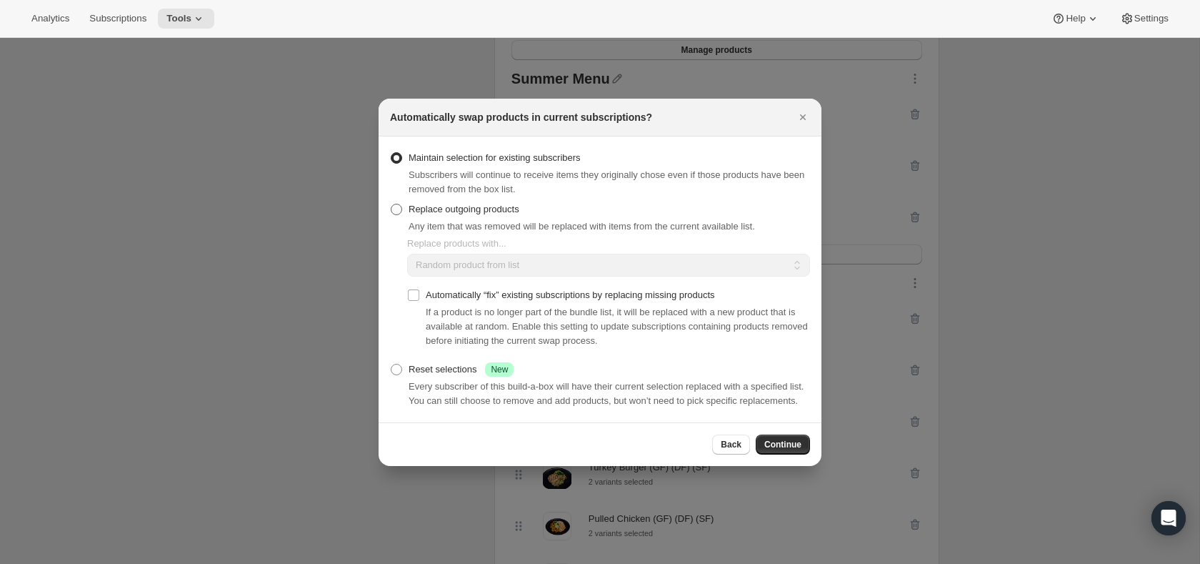
click at [462, 205] on span "Replace outgoing products" at bounding box center [464, 209] width 111 height 11
click at [392, 204] on input "Replace outgoing products" at bounding box center [391, 204] width 1 height 1
radio input "true"
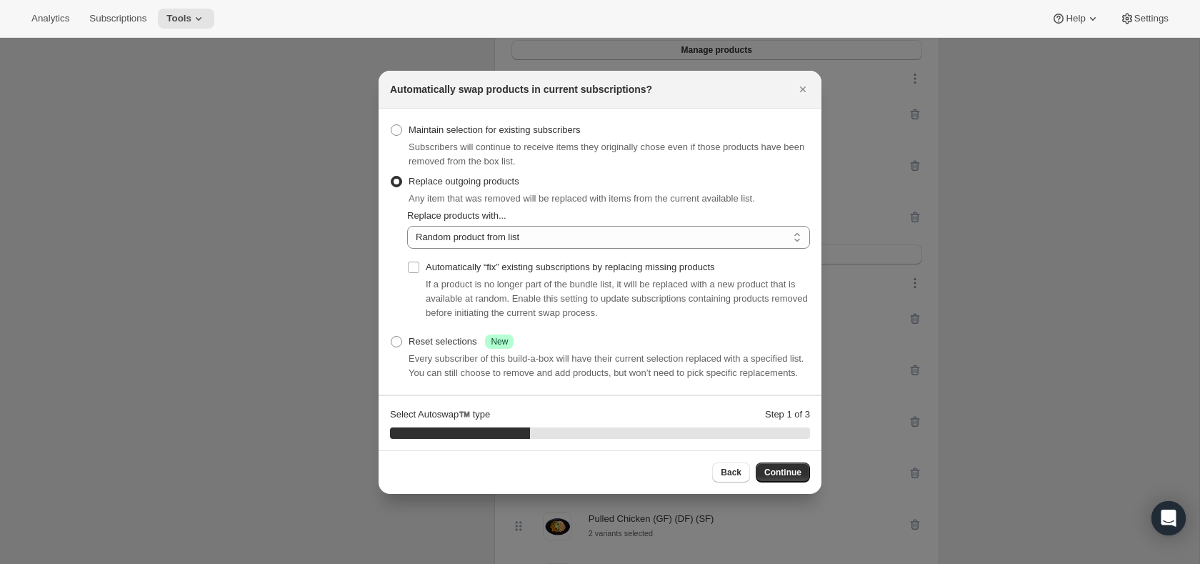
click at [505, 249] on div "Automatically “fix” existing subscriptions by replacing missing products If a p…" at bounding box center [608, 290] width 403 height 83
click at [505, 237] on select "Random product from list Matching product type Select specific replacements" at bounding box center [608, 237] width 403 height 23
select select "selection"
click at [407, 226] on select "Random product from list Matching product type Select specific replacements" at bounding box center [608, 237] width 403 height 23
click at [775, 478] on span "Continue" at bounding box center [783, 472] width 37 height 11
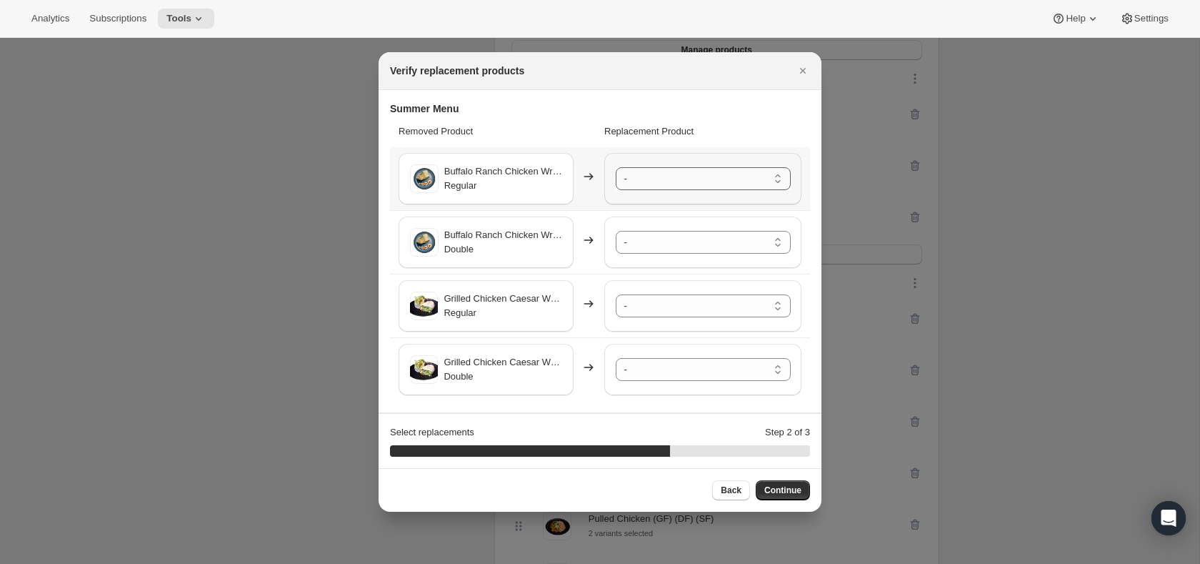
click at [705, 182] on select "- Thai Peanut Turkey Bowl (Gluten Free) - Regular Thai Peanut Turkey Bowl (Glut…" at bounding box center [703, 178] width 175 height 23
click at [675, 242] on select "- Thai Peanut Turkey Bowl (Gluten Free) - Regular Thai Peanut Turkey Bowl (Glut…" at bounding box center [703, 242] width 175 height 23
click at [672, 297] on select "- Thai Peanut Turkey Bowl (Gluten Free) - Regular Thai Peanut Turkey Bowl (Glut…" at bounding box center [703, 305] width 175 height 23
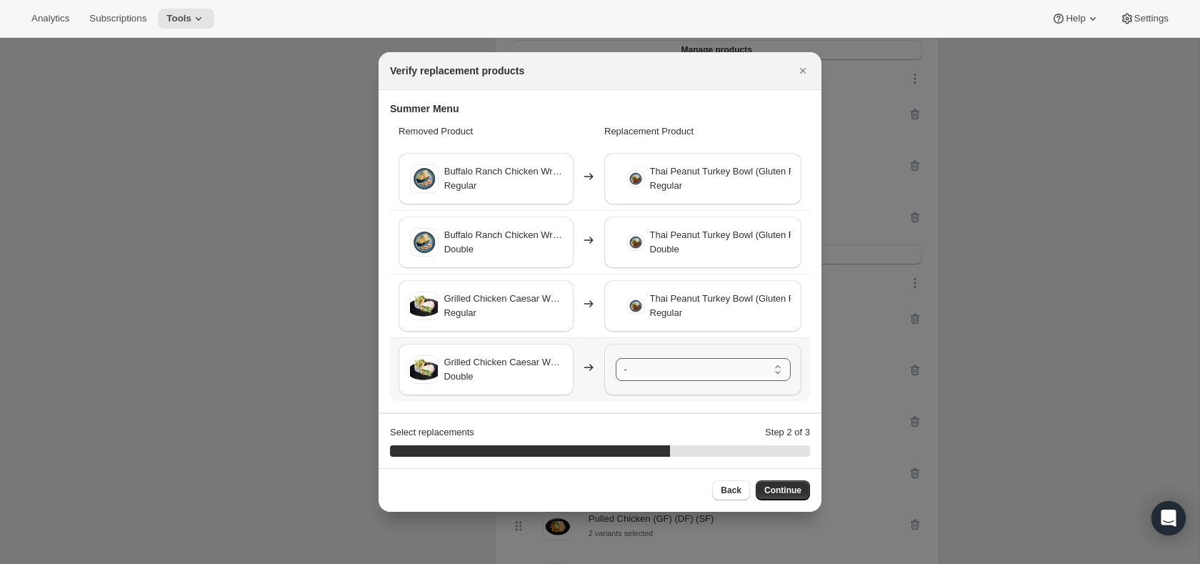
click at [665, 367] on select "- Thai Peanut Turkey Bowl (Gluten Free) - Regular Thai Peanut Turkey Bowl (Glut…" at bounding box center [703, 369] width 175 height 23
click at [797, 496] on button "Continue" at bounding box center [783, 490] width 54 height 20
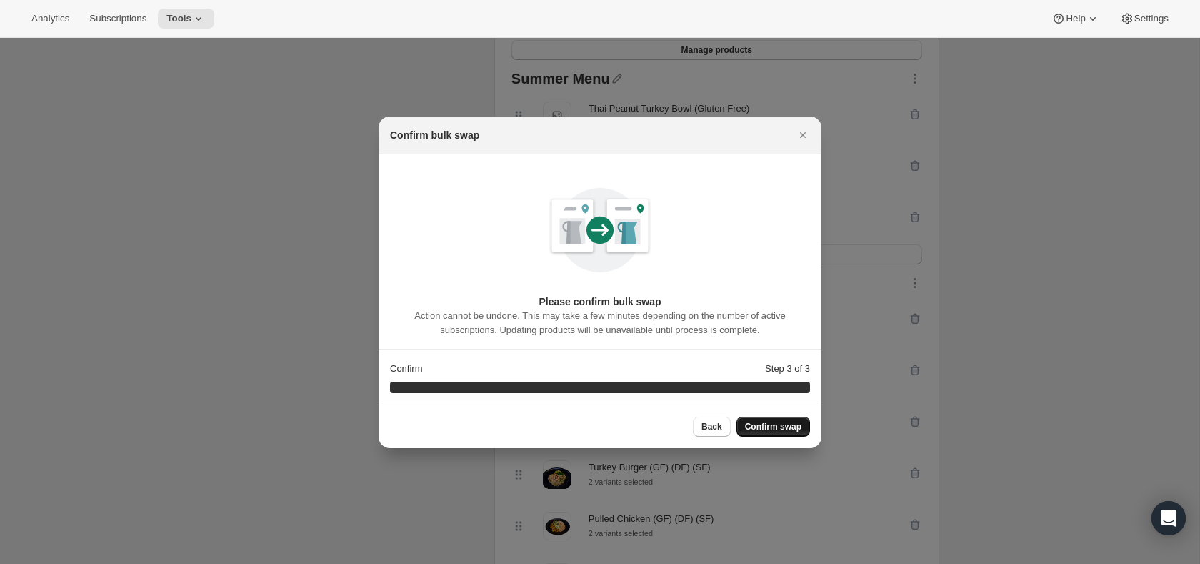
click at [775, 429] on span "Confirm swap" at bounding box center [773, 426] width 56 height 11
